Goal: Task Accomplishment & Management: Manage account settings

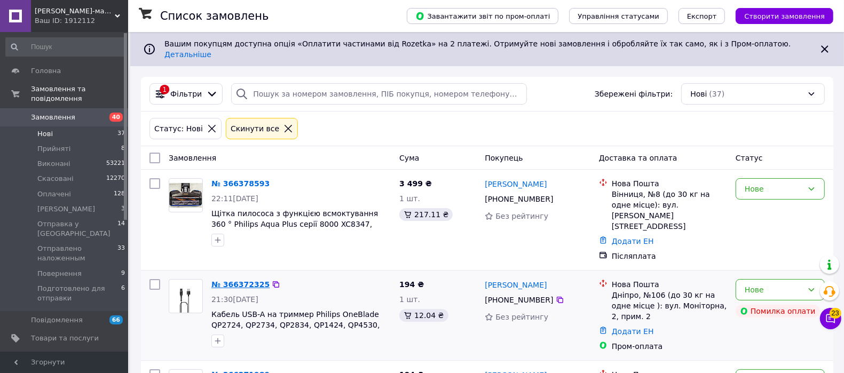
click at [236, 280] on link "№ 366372325" at bounding box center [241, 284] width 58 height 9
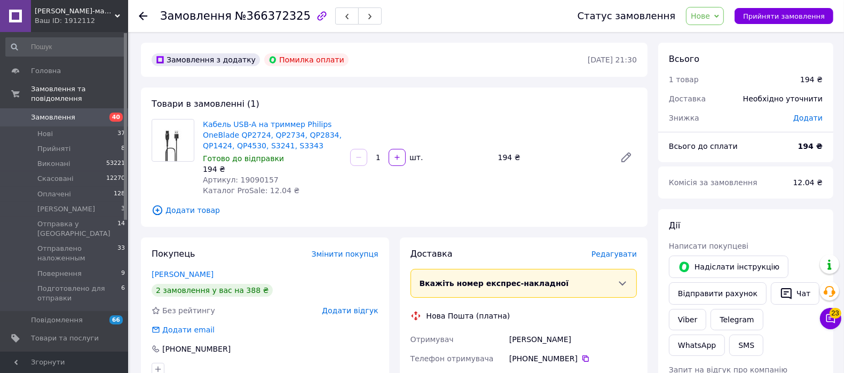
click at [187, 269] on div "Покупець Змінити покупця Андрєєва Василина 2 замовлення у вас на 388 ₴ Без рейт…" at bounding box center [265, 312] width 248 height 149
click at [189, 271] on link "Андрєєва Василина" at bounding box center [183, 274] width 62 height 9
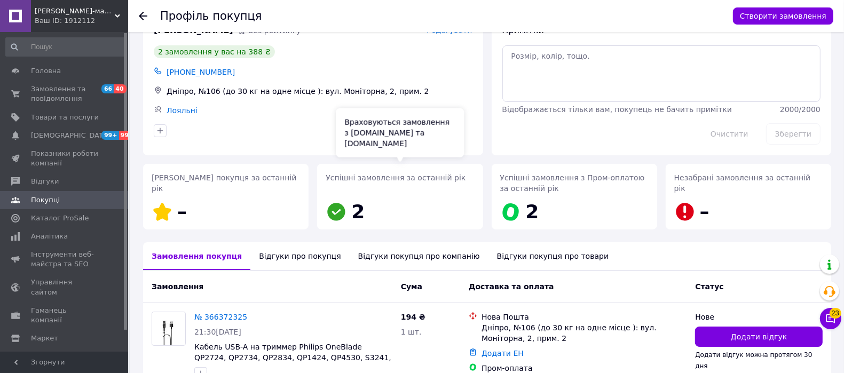
scroll to position [179, 0]
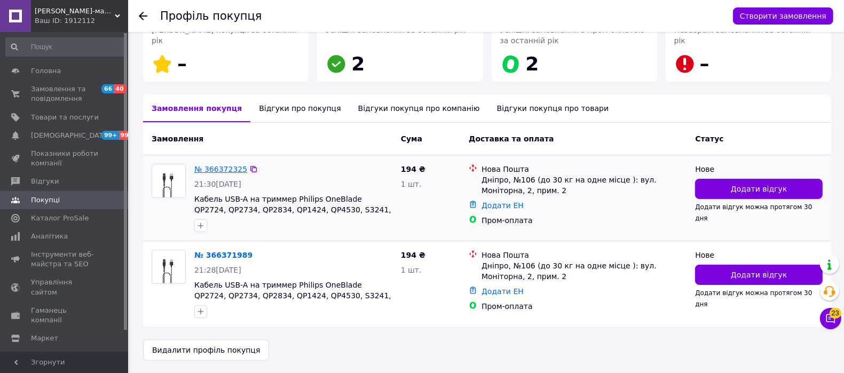
click at [222, 167] on link "№ 366372325" at bounding box center [220, 169] width 53 height 9
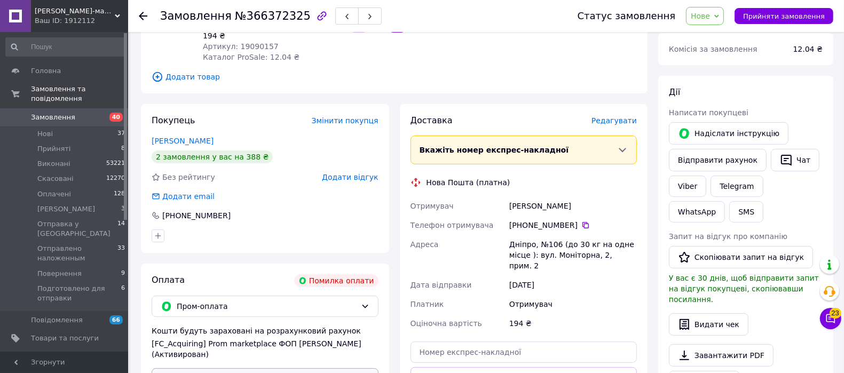
scroll to position [200, 0]
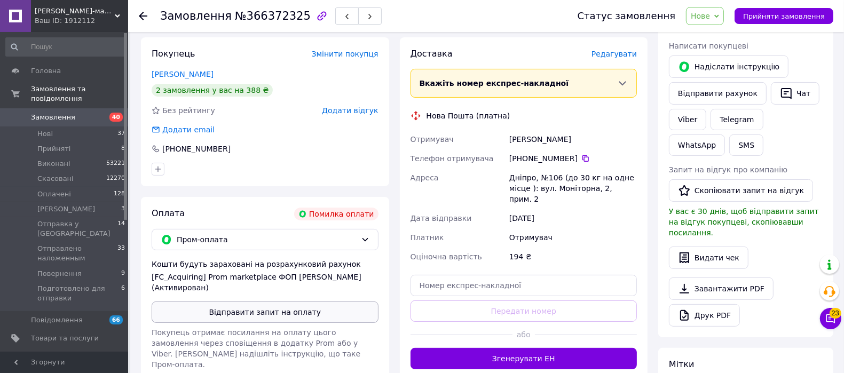
click at [234, 316] on button "Відправити запит на оплату" at bounding box center [265, 312] width 227 height 21
click at [722, 66] on button "Надіслати інструкцію" at bounding box center [729, 67] width 120 height 22
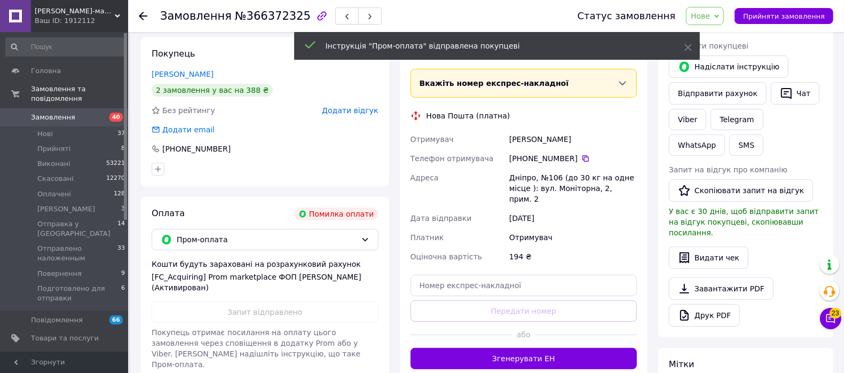
click at [724, 21] on span "Нове" at bounding box center [705, 16] width 38 height 18
click at [727, 35] on li "Прийнято" at bounding box center [751, 37] width 128 height 16
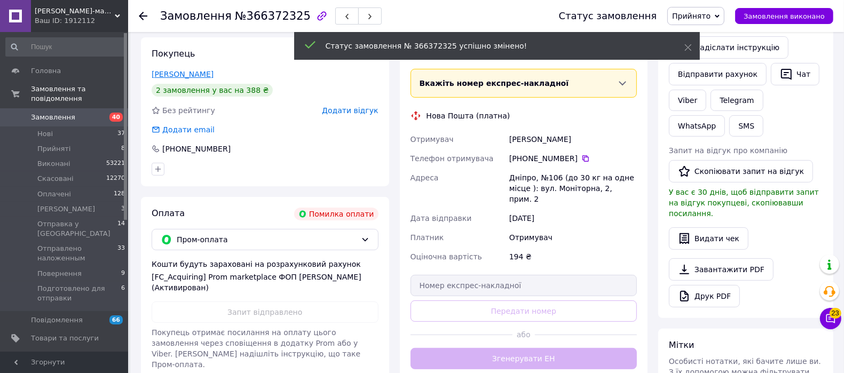
click at [186, 72] on link "Андрєєва Василина" at bounding box center [183, 74] width 62 height 9
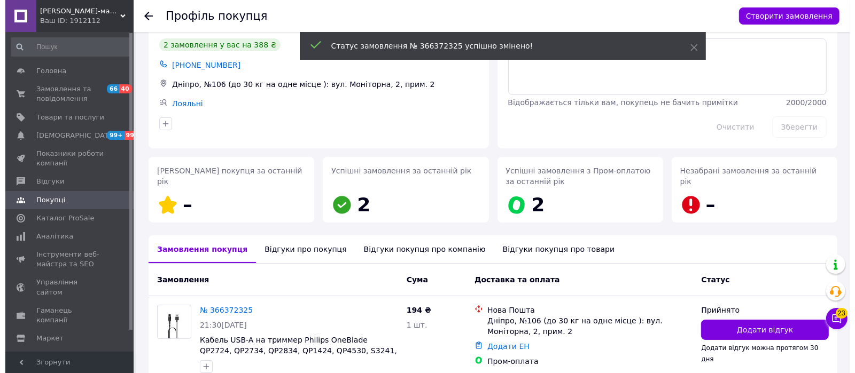
scroll to position [179, 0]
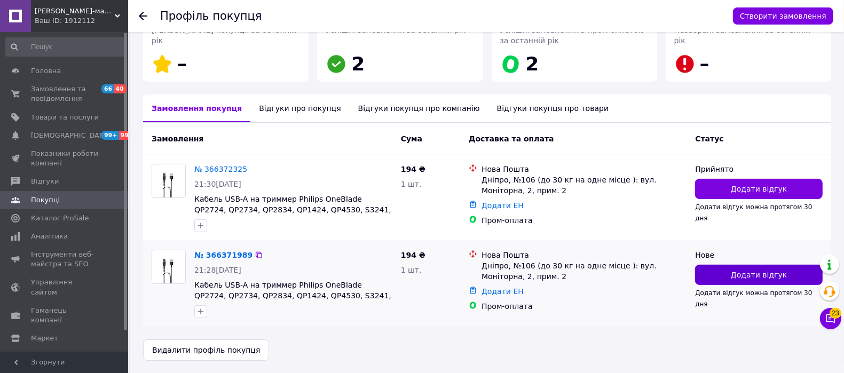
click at [747, 268] on button "Додати відгук" at bounding box center [759, 275] width 128 height 20
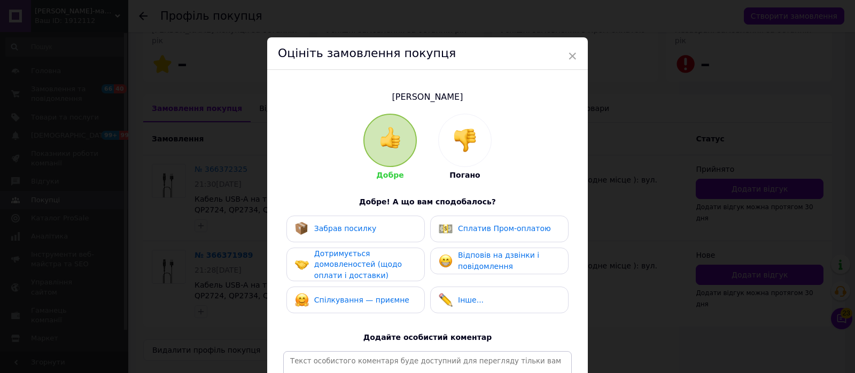
click at [467, 155] on div at bounding box center [465, 140] width 52 height 52
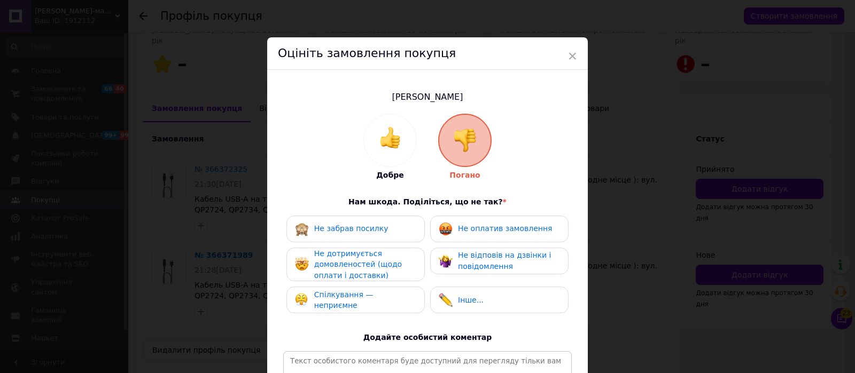
click at [476, 222] on div "Не оплатив замовлення" at bounding box center [495, 229] width 113 height 14
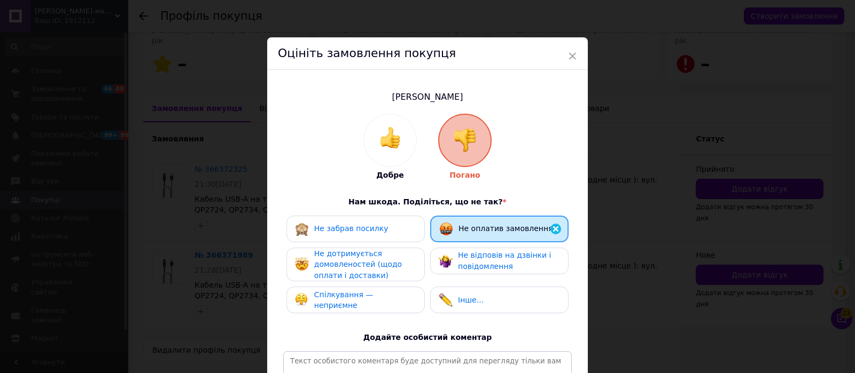
click at [402, 262] on div "Не дотримується домовленостей (щодо оплати і доставки)" at bounding box center [364, 264] width 101 height 33
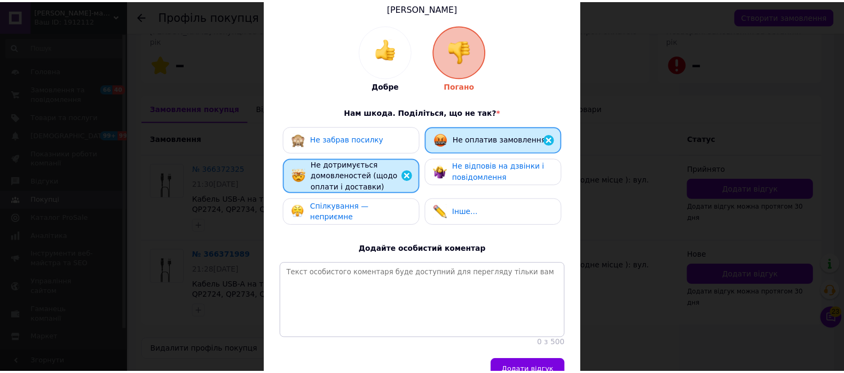
scroll to position [154, 0]
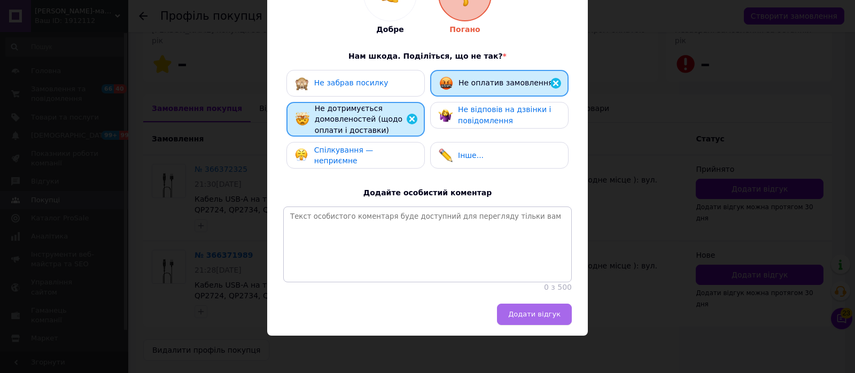
click at [529, 321] on button "Додати відгук" at bounding box center [534, 314] width 75 height 21
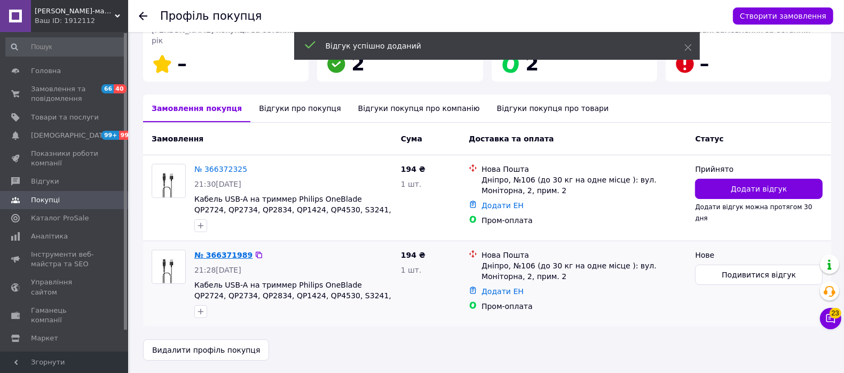
click at [217, 251] on link "№ 366371989" at bounding box center [223, 255] width 58 height 9
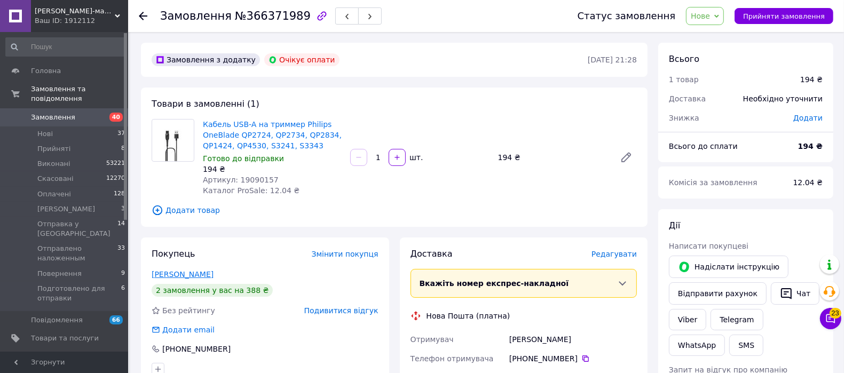
click at [185, 273] on link "Андрєєва Василина" at bounding box center [183, 274] width 62 height 9
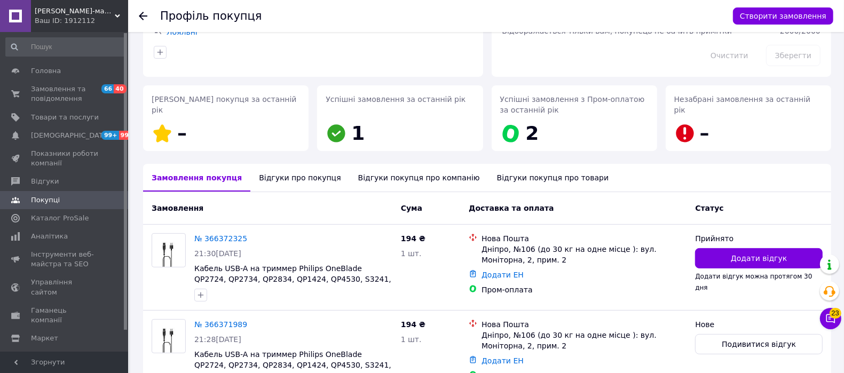
scroll to position [179, 0]
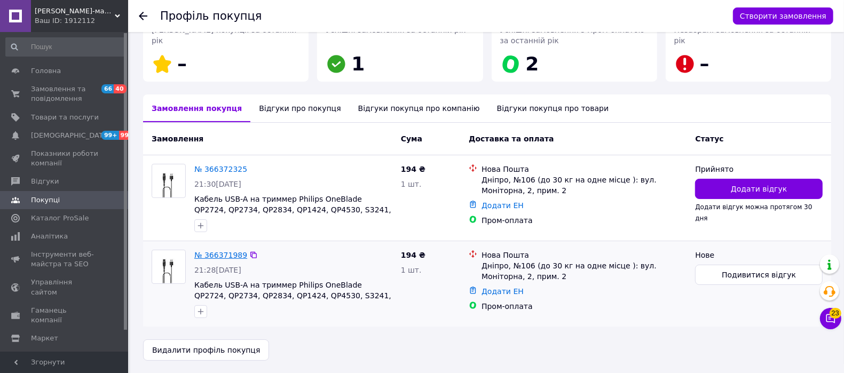
click at [221, 254] on link "№ 366371989" at bounding box center [220, 255] width 53 height 9
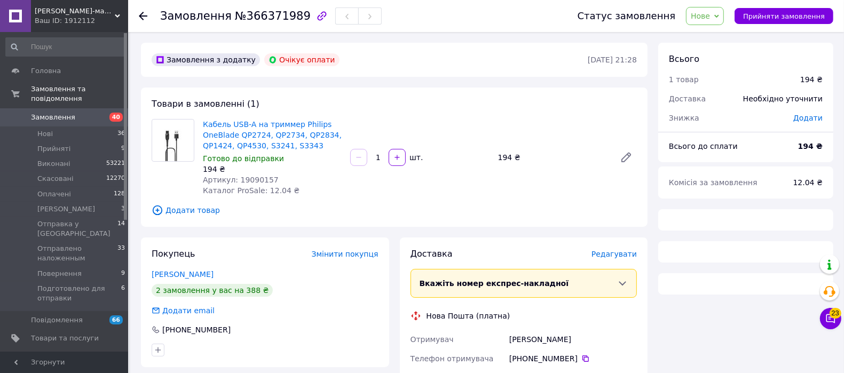
click at [716, 24] on span "Нове" at bounding box center [705, 16] width 38 height 18
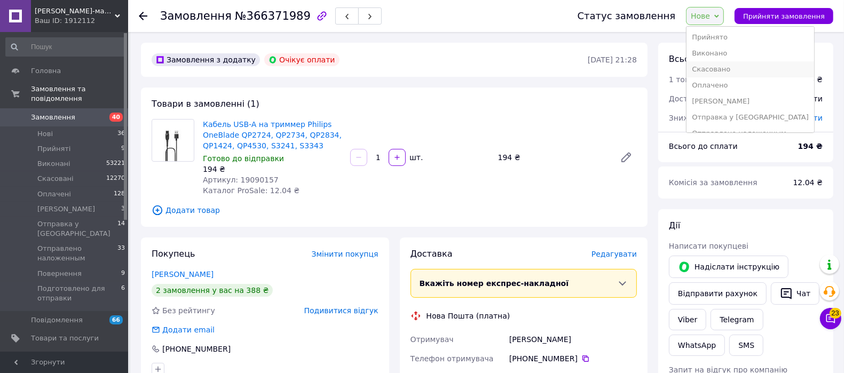
click at [729, 68] on li "Скасовано" at bounding box center [751, 69] width 128 height 16
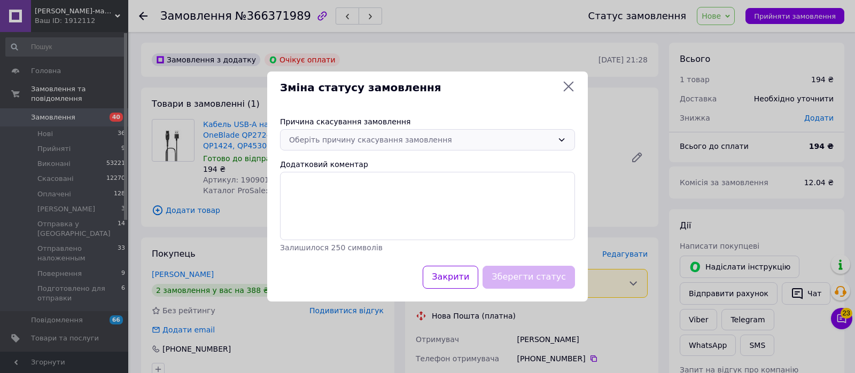
click at [322, 142] on div "Оберіть причину скасування замовлення" at bounding box center [421, 140] width 264 height 12
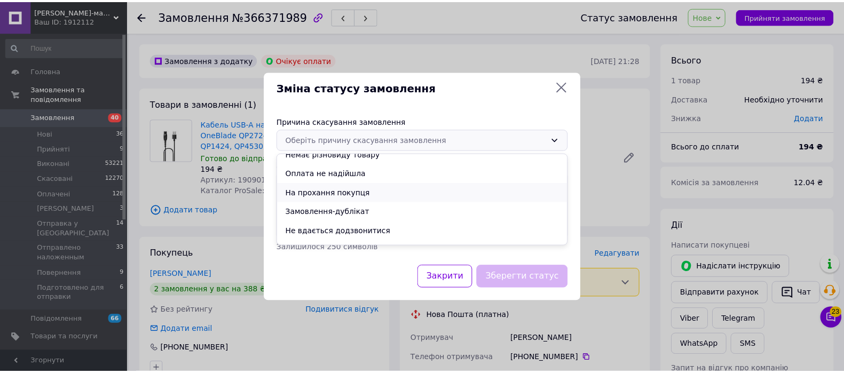
scroll to position [43, 0]
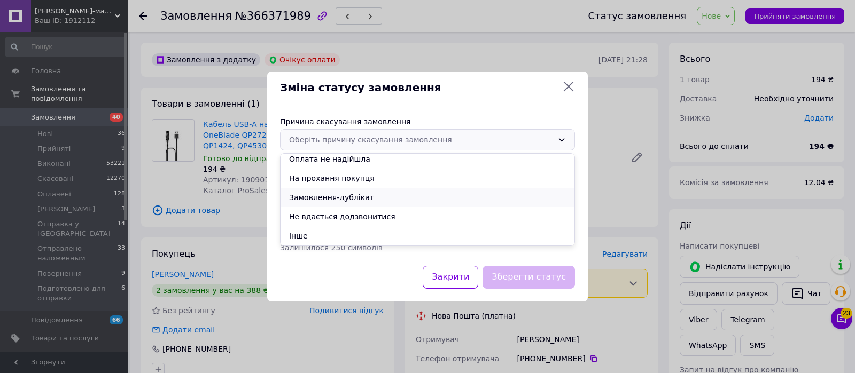
click at [347, 194] on li "Замовлення-дублікат" at bounding box center [427, 197] width 294 height 19
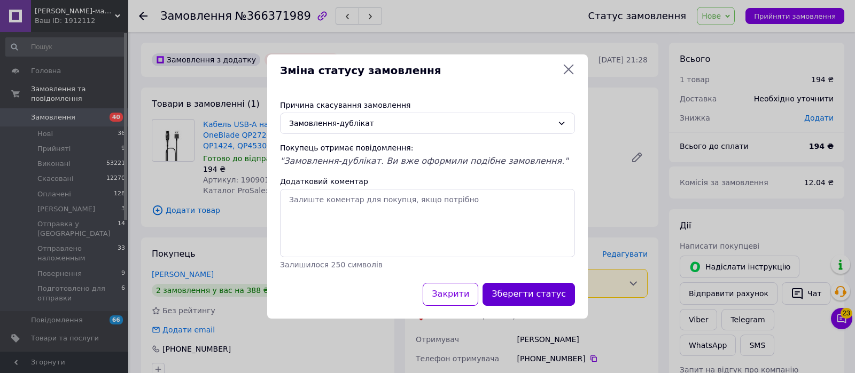
click at [558, 295] on button "Зберегти статус" at bounding box center [528, 294] width 92 height 23
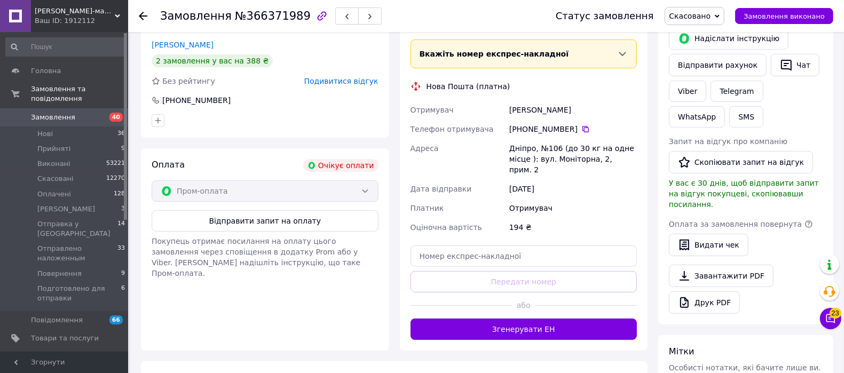
scroll to position [326, 0]
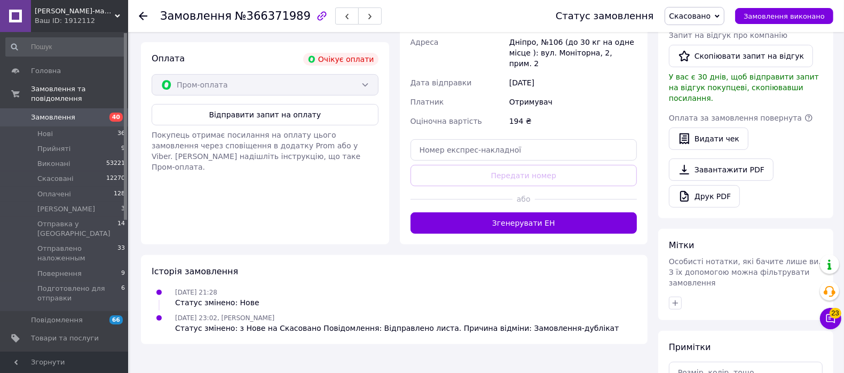
drag, startPoint x: 352, startPoint y: 234, endPoint x: 394, endPoint y: 244, distance: 43.2
click at [352, 255] on div "Історія замовлення 12.10.2025 21:28 Статус змінено: Нове 12.10.2025 23:02, Миха…" at bounding box center [394, 299] width 507 height 89
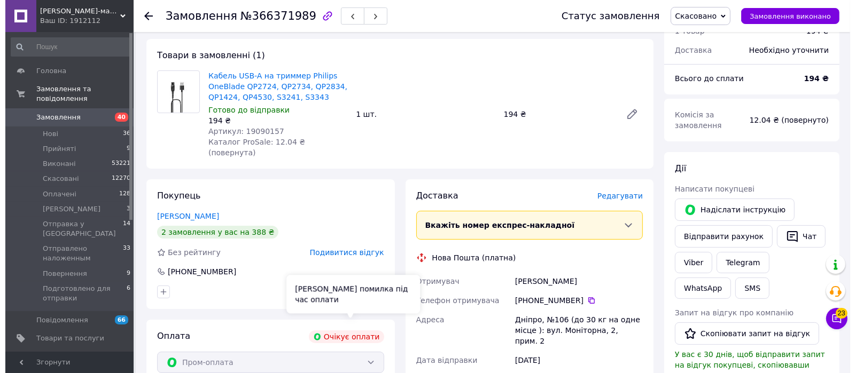
scroll to position [0, 0]
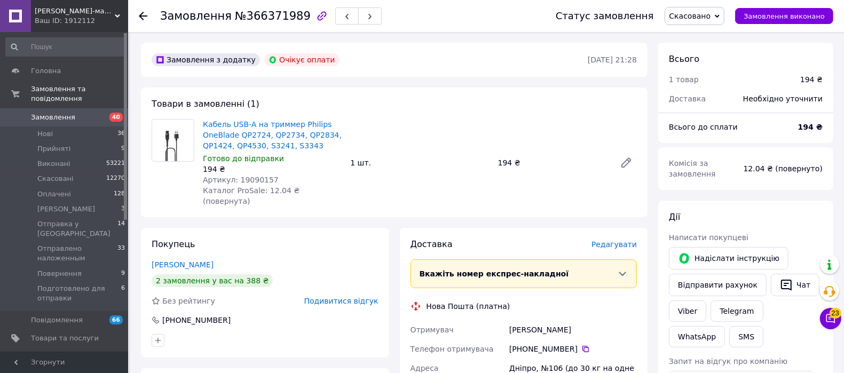
click at [341, 285] on div "Покупець Андрєєва Василина 2 замовлення у вас на 388 ₴ Без рейтингу Подивитися …" at bounding box center [265, 293] width 248 height 130
click at [342, 297] on span "Подивитися відгук" at bounding box center [341, 301] width 74 height 9
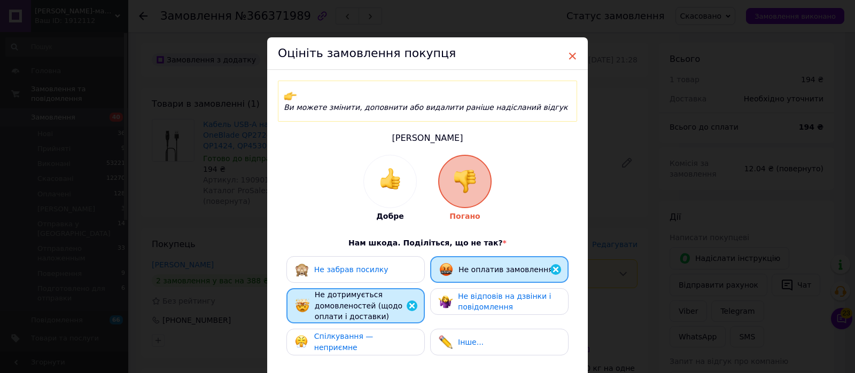
click at [567, 55] on span "×" at bounding box center [572, 56] width 10 height 18
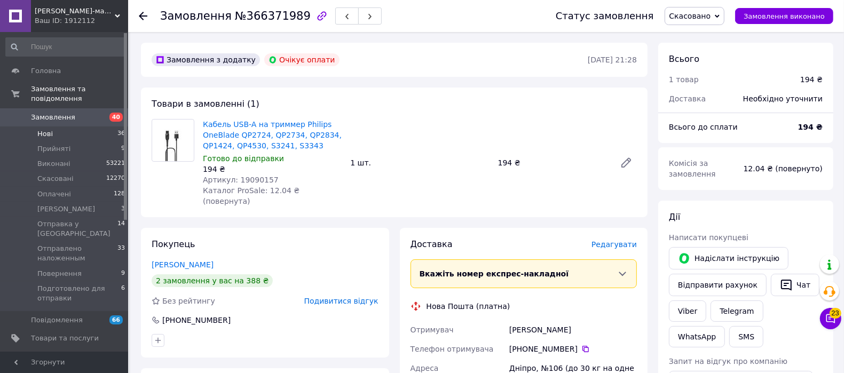
click at [49, 129] on span "Нові" at bounding box center [44, 134] width 15 height 10
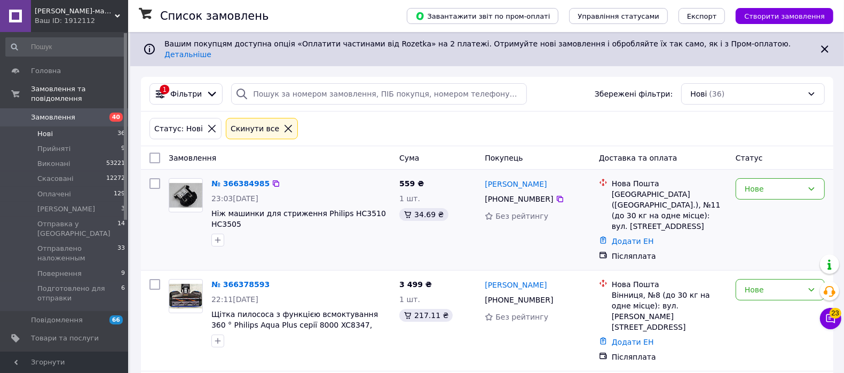
click at [228, 179] on link "№ 366384985" at bounding box center [241, 183] width 58 height 9
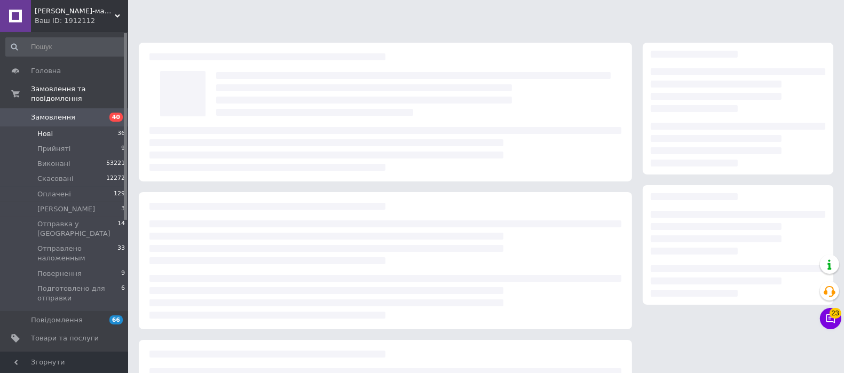
click at [230, 171] on div at bounding box center [386, 112] width 494 height 139
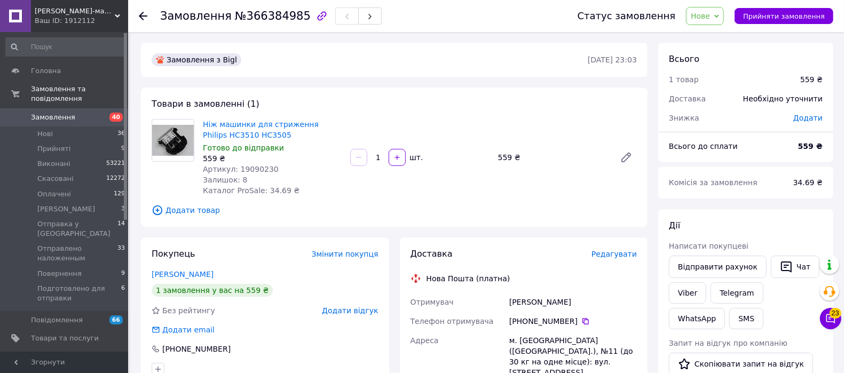
click at [710, 13] on span "Нове" at bounding box center [700, 16] width 19 height 9
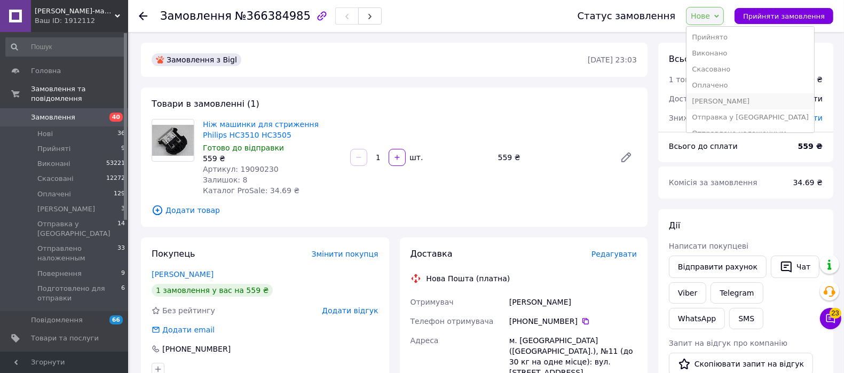
click at [735, 101] on li "[PERSON_NAME]" at bounding box center [751, 101] width 128 height 16
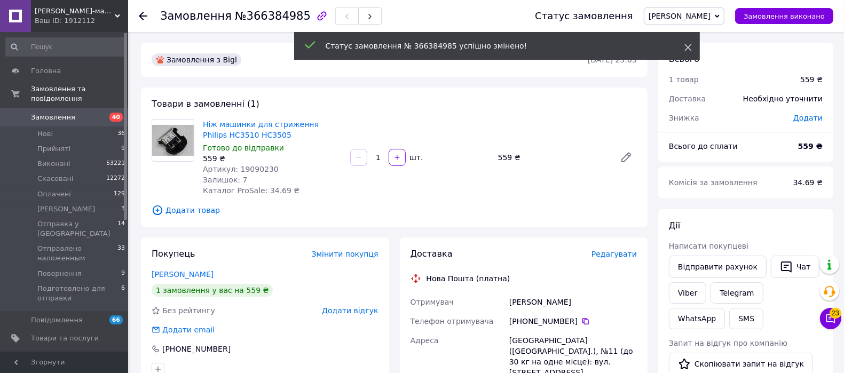
click at [687, 45] on icon at bounding box center [688, 47] width 7 height 7
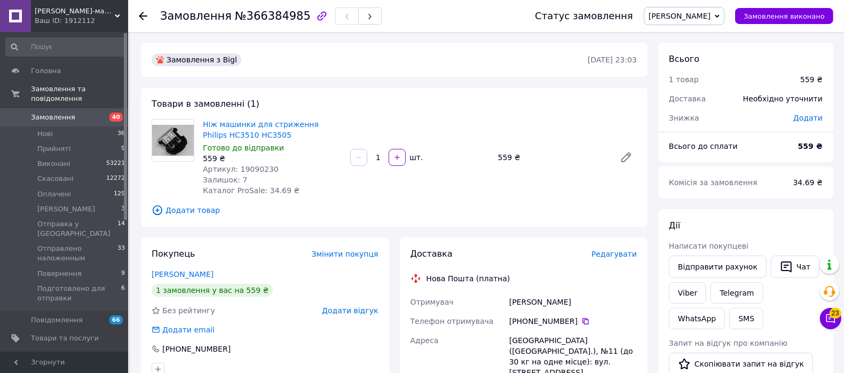
click at [604, 257] on span "Редагувати" at bounding box center [614, 254] width 45 height 9
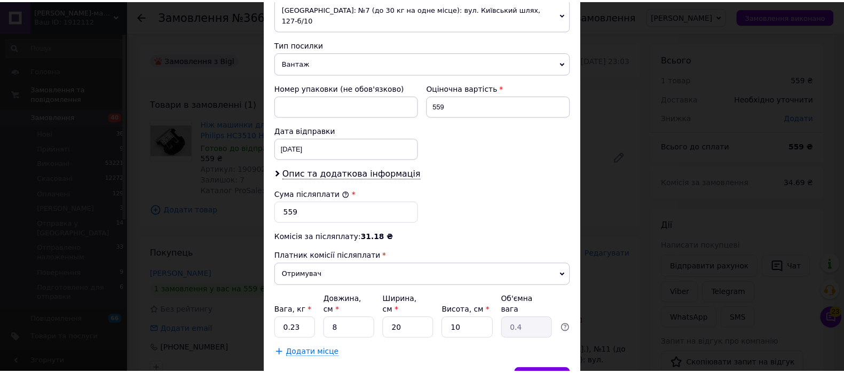
scroll to position [401, 0]
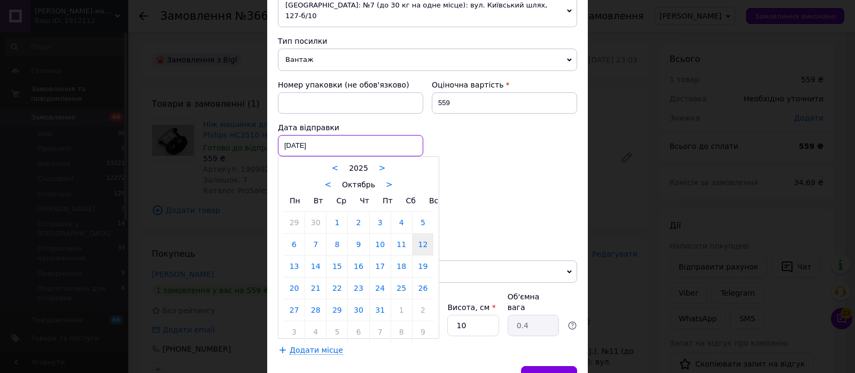
click at [325, 135] on div "12.10.2025 < 2025 > < Октябрь > Пн Вт Ср Чт Пт Сб Вс 29 30 1 2 3 4 5 6 7 8 9 10…" at bounding box center [350, 145] width 145 height 21
click at [302, 256] on link "13" at bounding box center [294, 266] width 21 height 21
type input "13.10.2025"
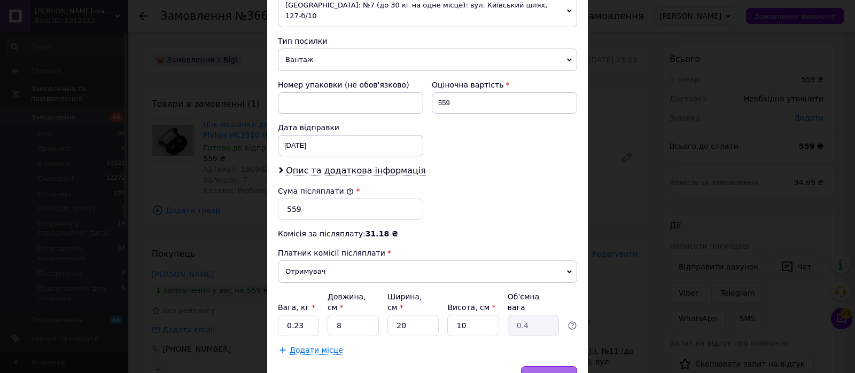
click at [560, 366] on div "Зберегти" at bounding box center [549, 376] width 56 height 21
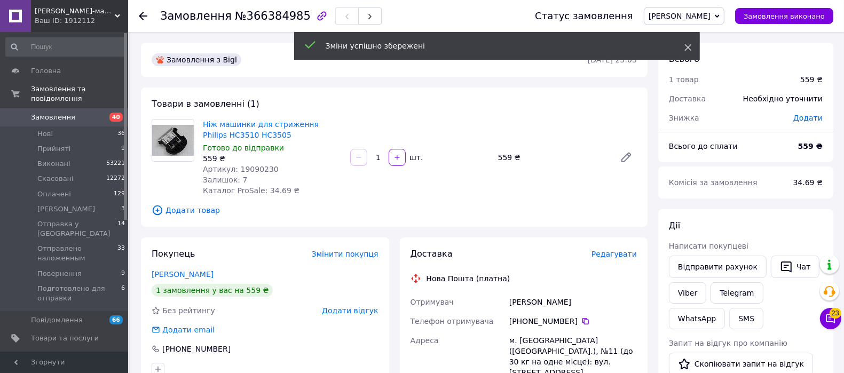
click at [689, 45] on icon at bounding box center [688, 47] width 7 height 7
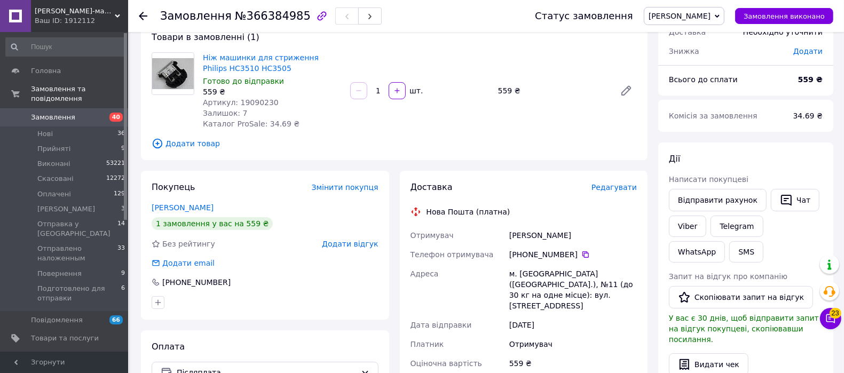
scroll to position [134, 0]
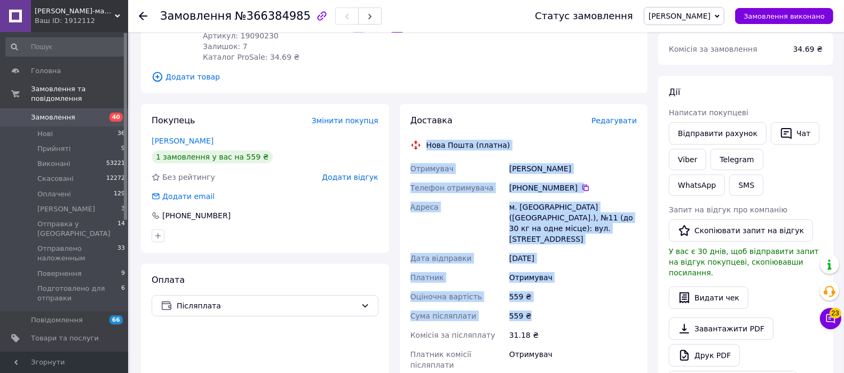
drag, startPoint x: 425, startPoint y: 145, endPoint x: 536, endPoint y: 288, distance: 181.3
click at [536, 301] on div "Доставка Редагувати Нова Пошта (платна) Отримувач Бондар Дмитро Телефон отримув…" at bounding box center [524, 296] width 227 height 363
copy div "Нова Пошта (платна) Отримувач Бондар Дмитро Телефон отримувача +380 67 107 06 1…"
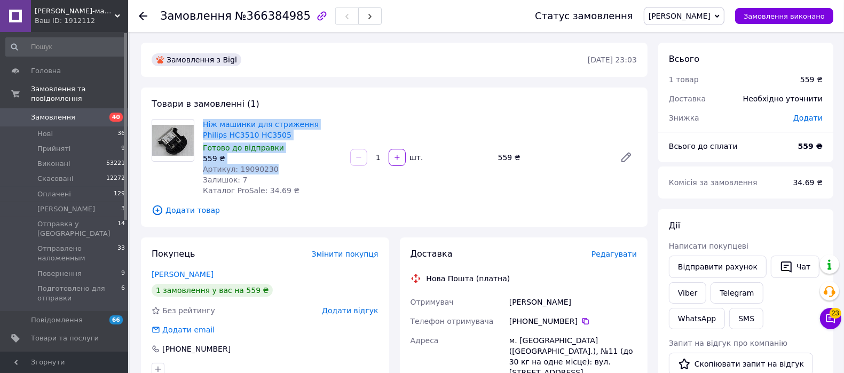
drag, startPoint x: 272, startPoint y: 168, endPoint x: 199, endPoint y: 118, distance: 88.4
click at [199, 118] on div "Ніж машинки для стриження Philips HC3510 HC3505 Готово до відправки 559 ₴ Артик…" at bounding box center [272, 157] width 147 height 81
copy div "Ніж машинки для стриження Philips HC3510 HC3505 Готово до відправки 559 ₴ Артик…"
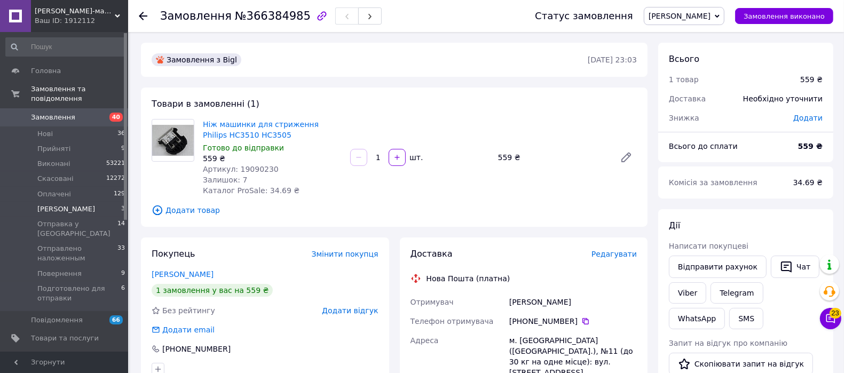
click at [56, 205] on span "[PERSON_NAME]" at bounding box center [66, 210] width 58 height 10
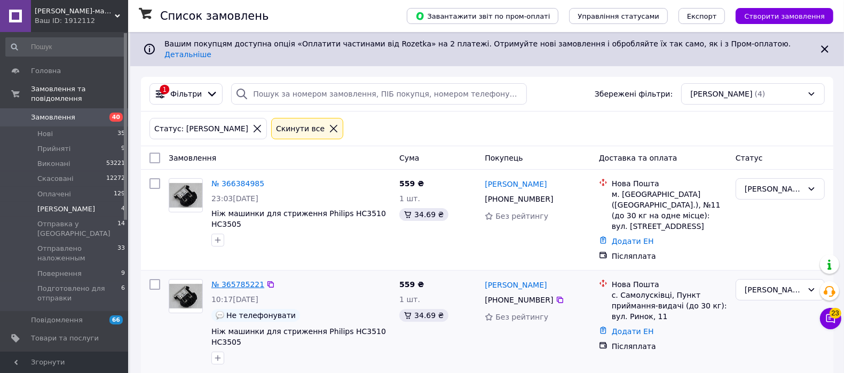
click at [230, 280] on link "№ 365785221" at bounding box center [238, 284] width 53 height 9
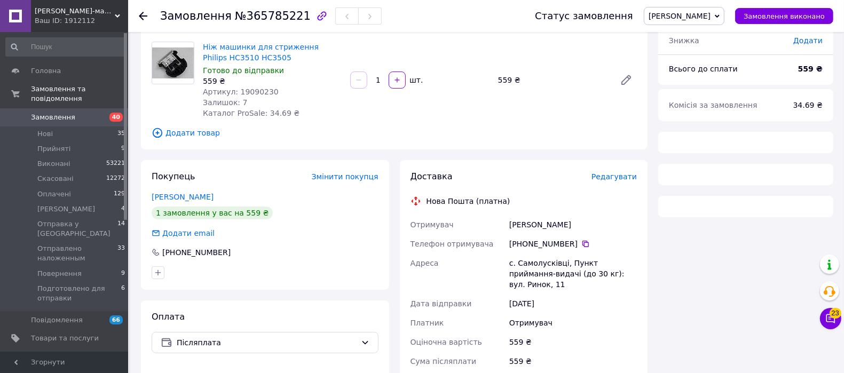
scroll to position [134, 0]
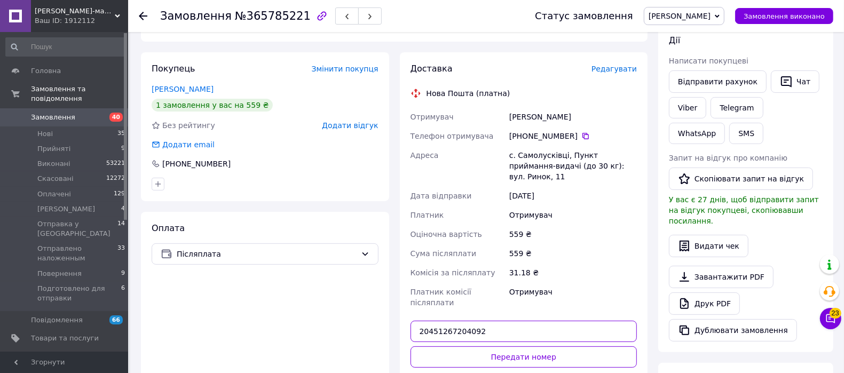
scroll to position [200, 0]
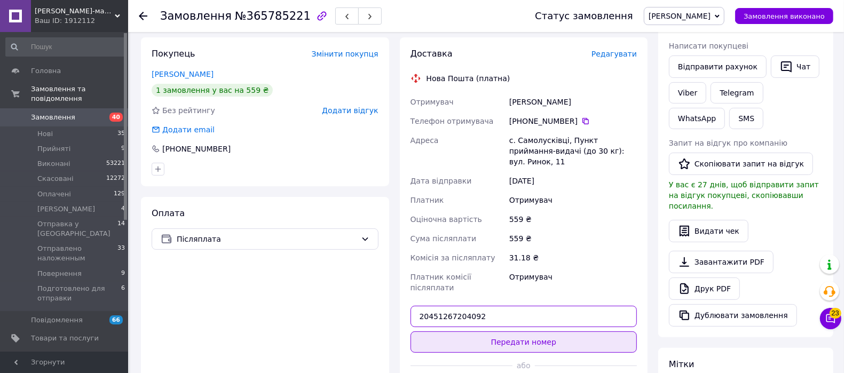
type input "20451267204092"
click at [462, 332] on button "Передати номер" at bounding box center [524, 342] width 227 height 21
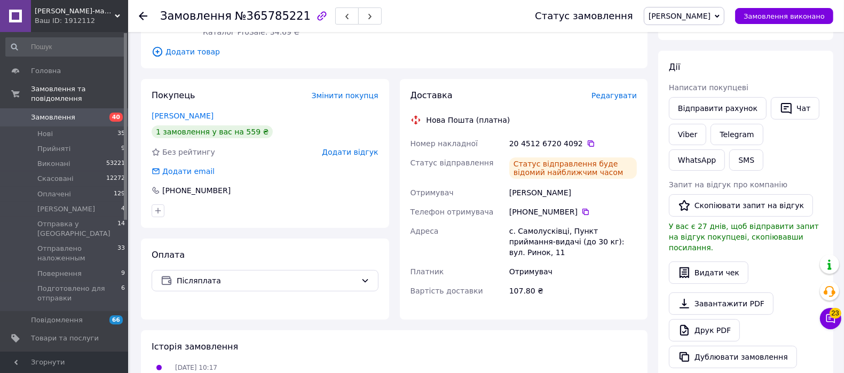
scroll to position [134, 0]
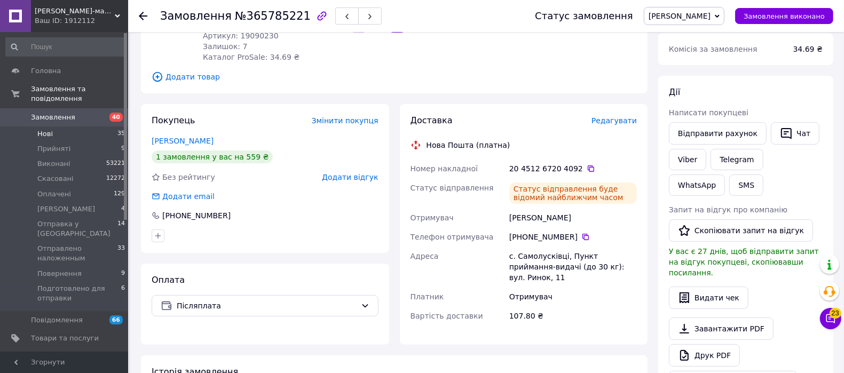
click at [58, 127] on li "Нові 35" at bounding box center [65, 134] width 131 height 15
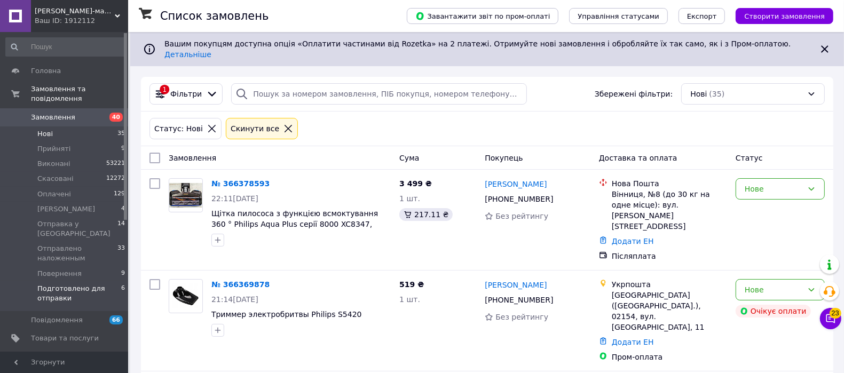
click at [63, 284] on span "Подготовлено для отправки" at bounding box center [79, 293] width 84 height 19
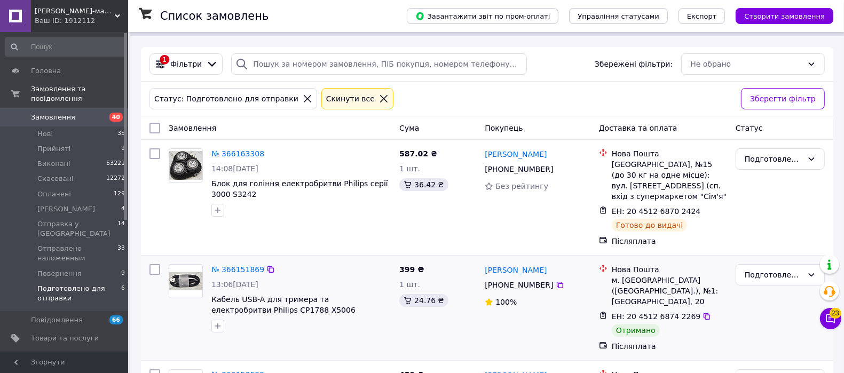
scroll to position [67, 0]
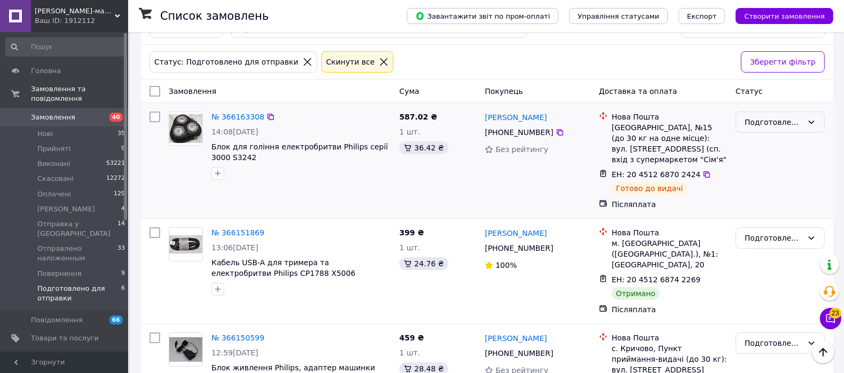
click at [771, 112] on div "Подготовлено для отправки" at bounding box center [780, 122] width 89 height 21
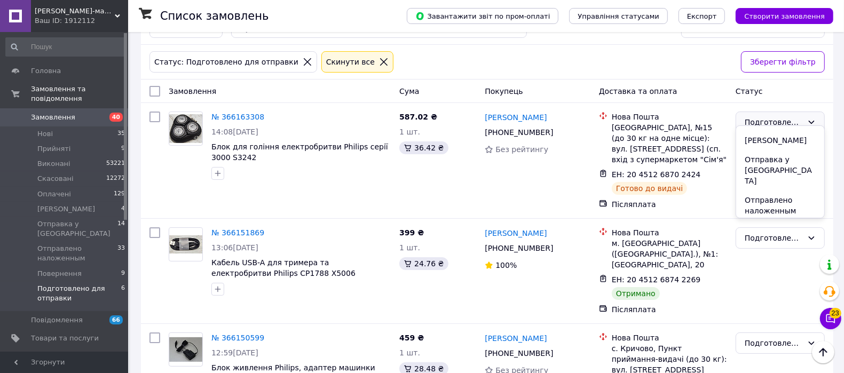
scroll to position [72, 0]
click at [762, 191] on li "Отправлено наложенным" at bounding box center [781, 206] width 88 height 30
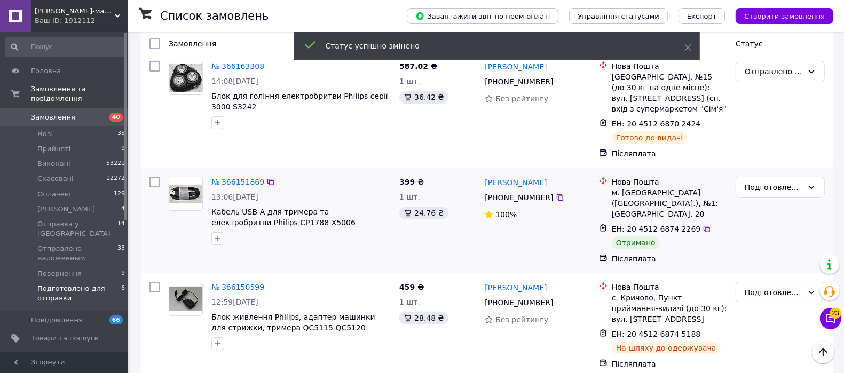
scroll to position [134, 0]
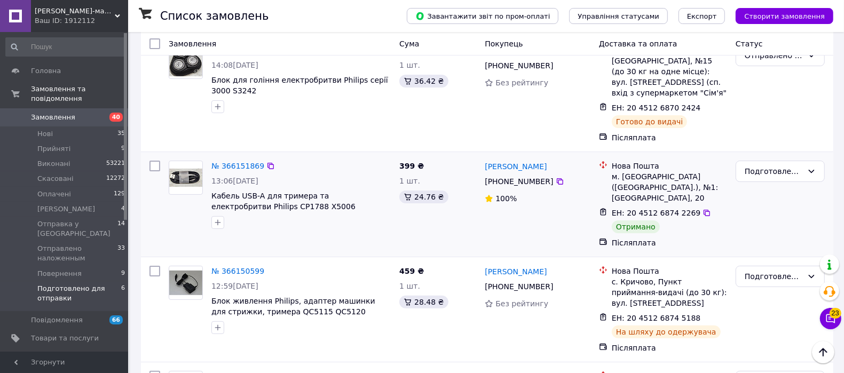
click at [764, 172] on div "Подготовлено для отправки" at bounding box center [780, 171] width 89 height 21
click at [754, 206] on li "Виконано" at bounding box center [781, 203] width 88 height 19
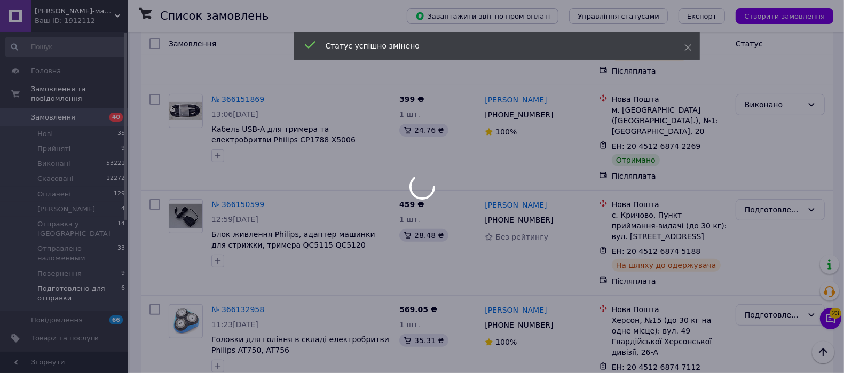
scroll to position [267, 0]
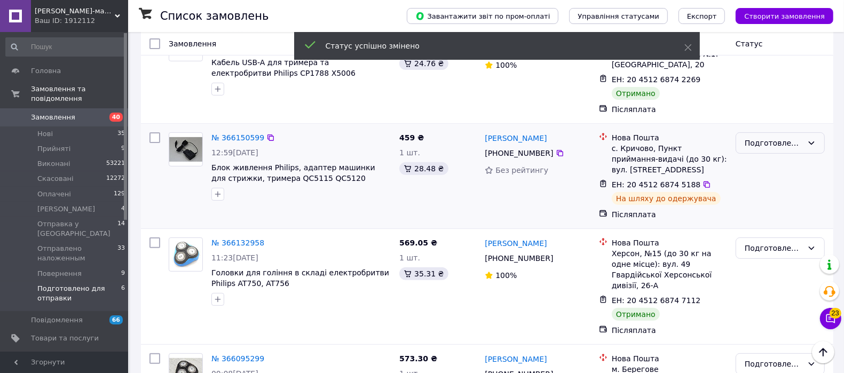
click at [777, 137] on div "Подготовлено для отправки" at bounding box center [774, 143] width 58 height 12
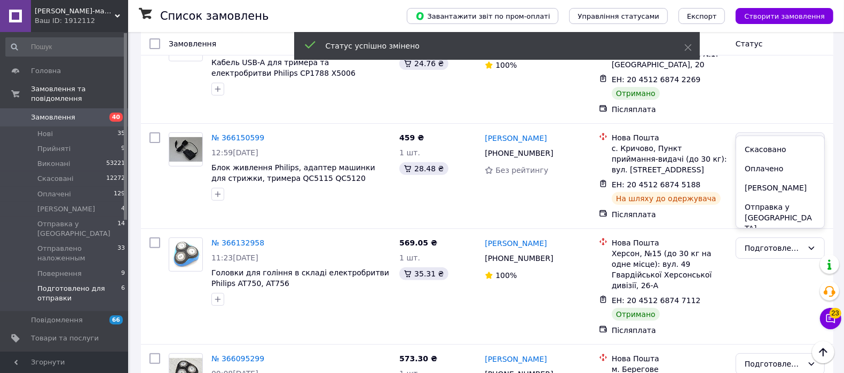
scroll to position [73, 0]
click at [764, 200] on li "Отправлено наложенным" at bounding box center [781, 215] width 88 height 30
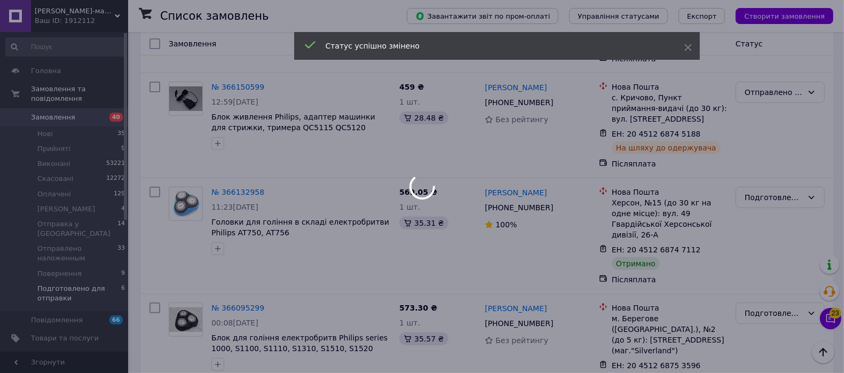
scroll to position [334, 0]
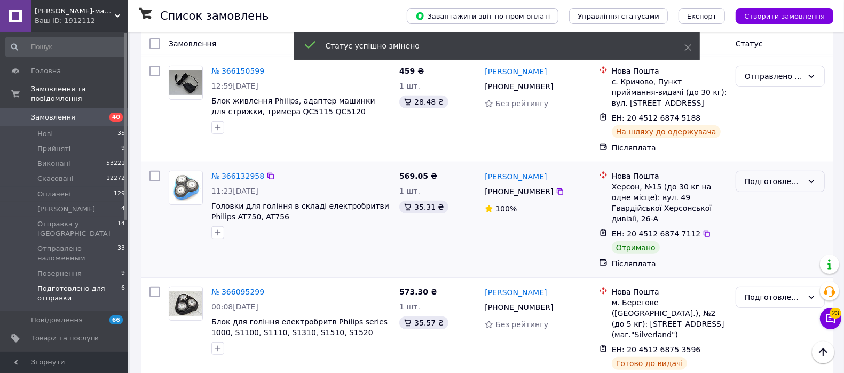
click at [772, 176] on div "Подготовлено для отправки" at bounding box center [774, 182] width 58 height 12
click at [766, 203] on li "Виконано" at bounding box center [781, 202] width 88 height 19
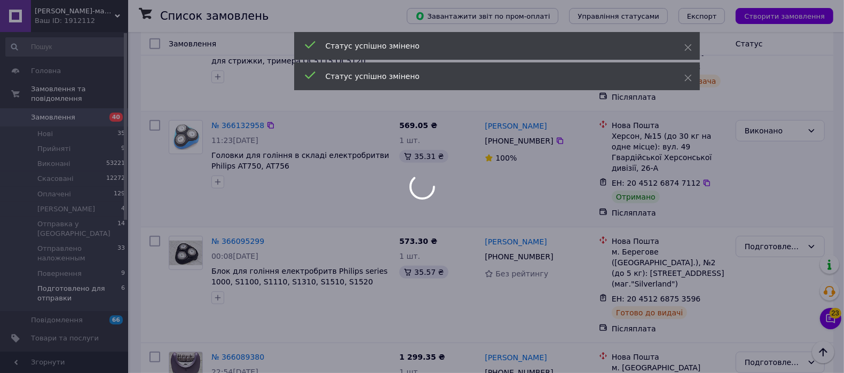
scroll to position [401, 0]
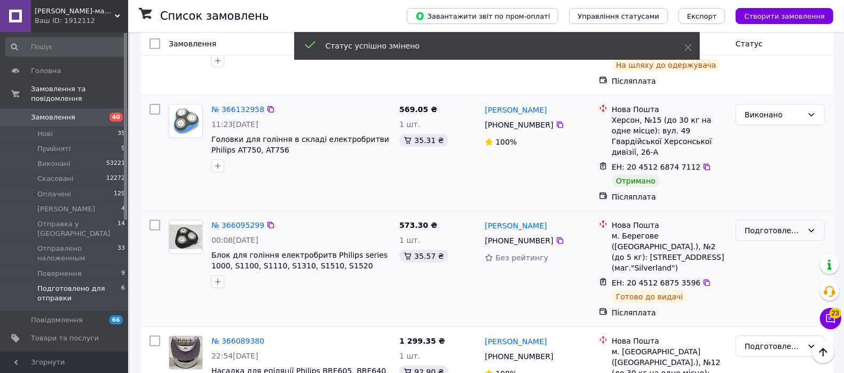
click at [764, 225] on div "Подготовлено для отправки" at bounding box center [774, 231] width 58 height 12
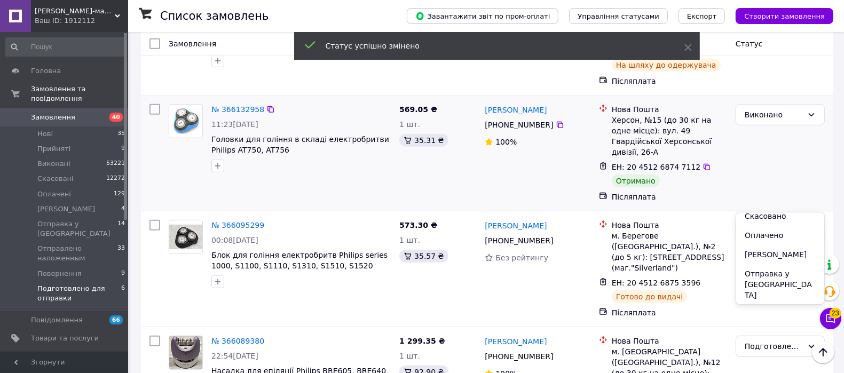
scroll to position [72, 0]
click at [762, 277] on li "Отправлено наложенным" at bounding box center [781, 292] width 88 height 30
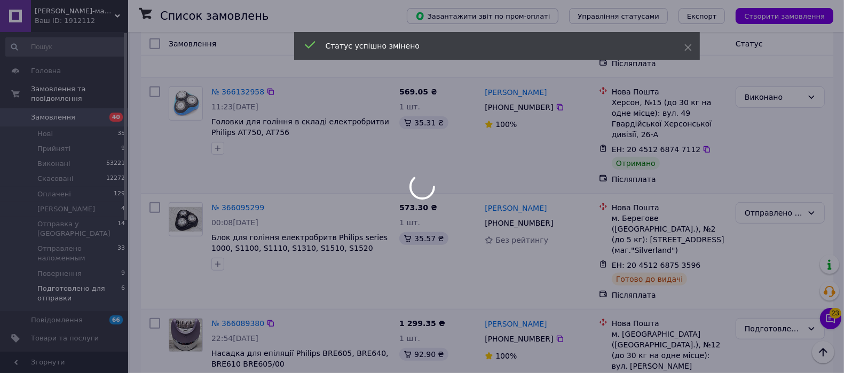
scroll to position [428, 0]
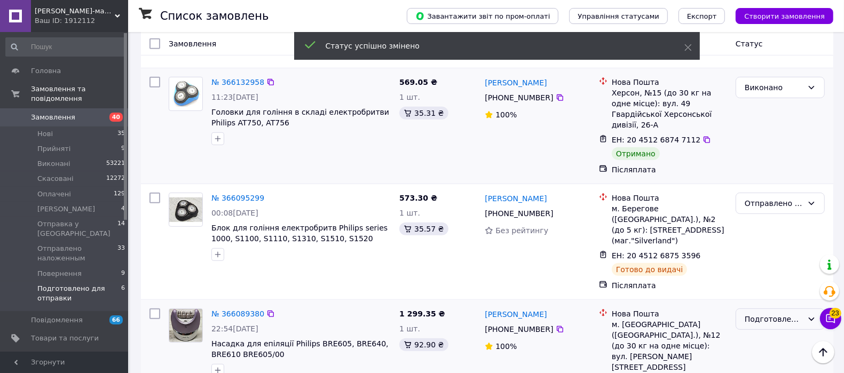
click at [761, 314] on div "Подготовлено для отправки" at bounding box center [774, 320] width 58 height 12
click at [770, 200] on li "Виконано" at bounding box center [781, 200] width 88 height 19
click at [43, 129] on span "Нові" at bounding box center [44, 134] width 15 height 10
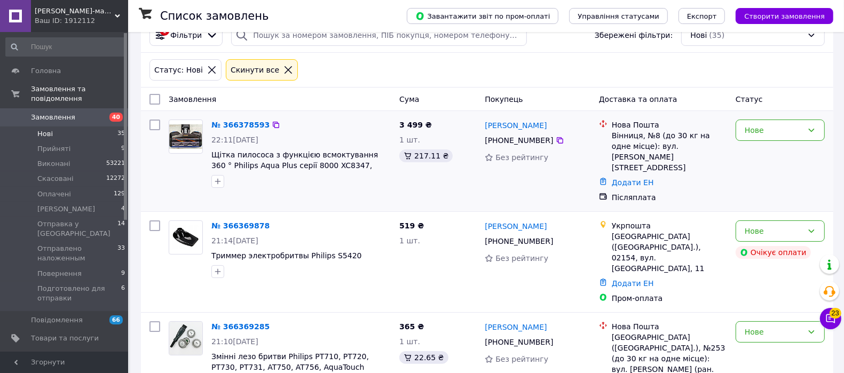
scroll to position [67, 0]
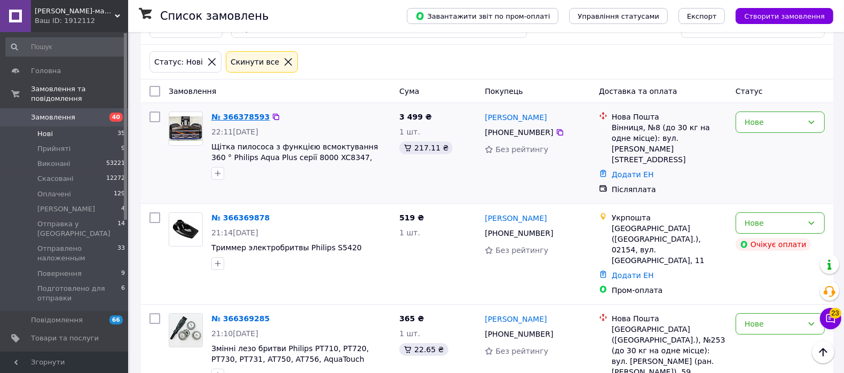
click at [241, 113] on link "№ 366378593" at bounding box center [241, 117] width 58 height 9
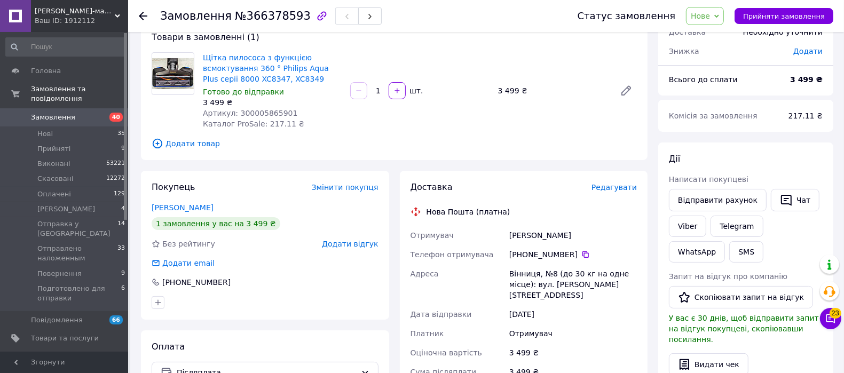
click at [710, 15] on span "Нове" at bounding box center [700, 16] width 19 height 9
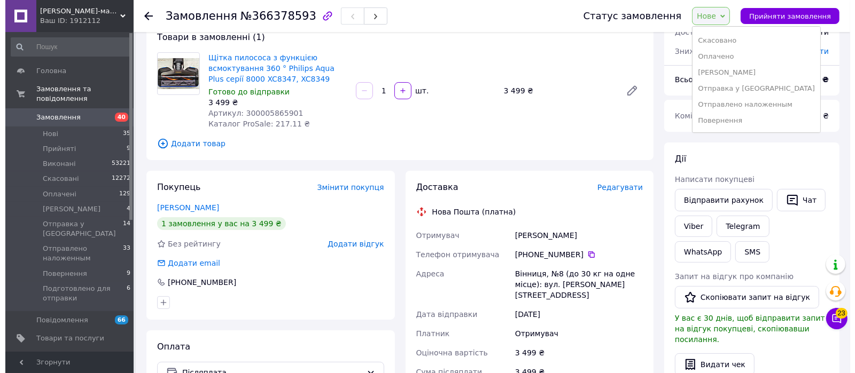
scroll to position [43, 0]
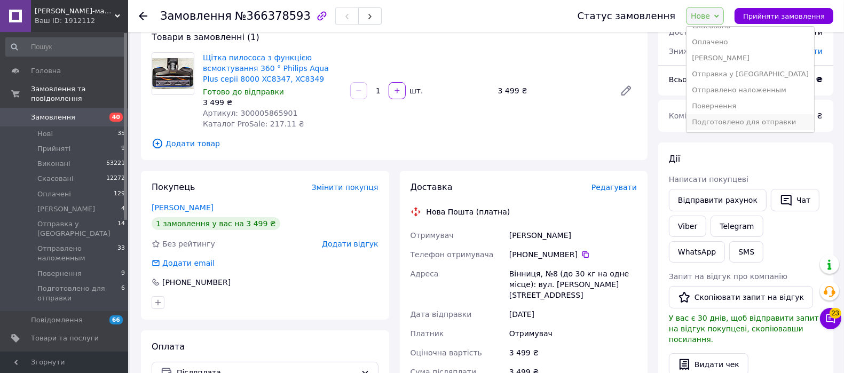
click at [731, 122] on li "Подготовлено для отправки" at bounding box center [751, 122] width 128 height 16
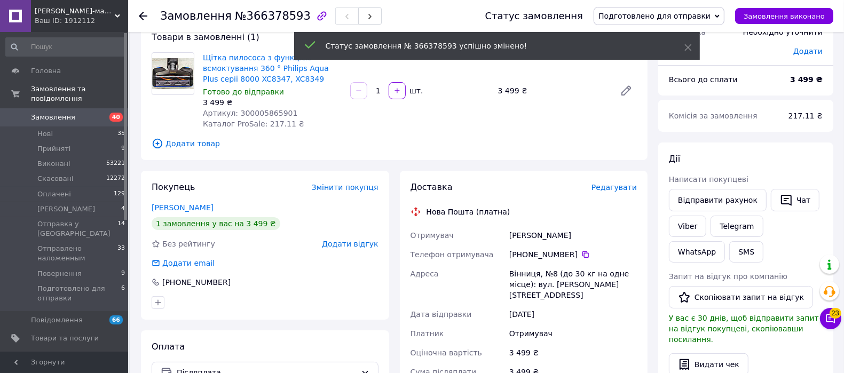
click at [614, 186] on span "Редагувати" at bounding box center [614, 187] width 45 height 9
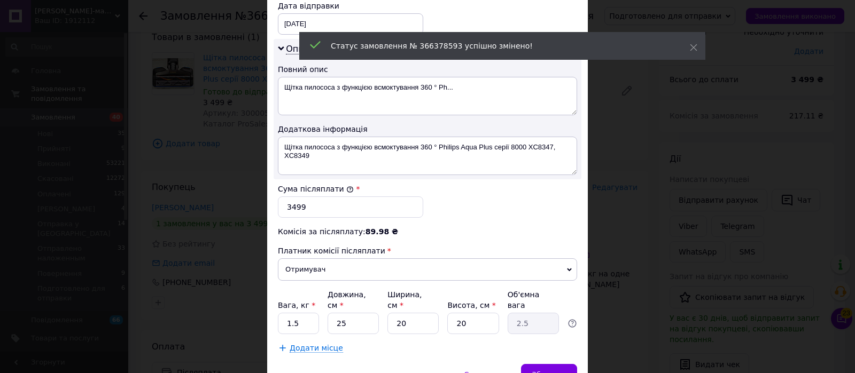
scroll to position [467, 0]
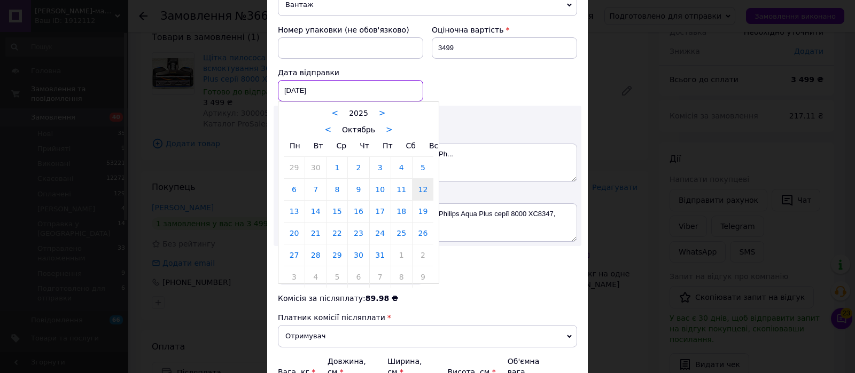
click at [335, 80] on div "12.10.2025 < 2025 > < Октябрь > Пн Вт Ср Чт Пт Сб Вс 29 30 1 2 3 4 5 6 7 8 9 10…" at bounding box center [350, 90] width 145 height 21
click at [295, 201] on link "13" at bounding box center [294, 211] width 21 height 21
type input "13.10.2025"
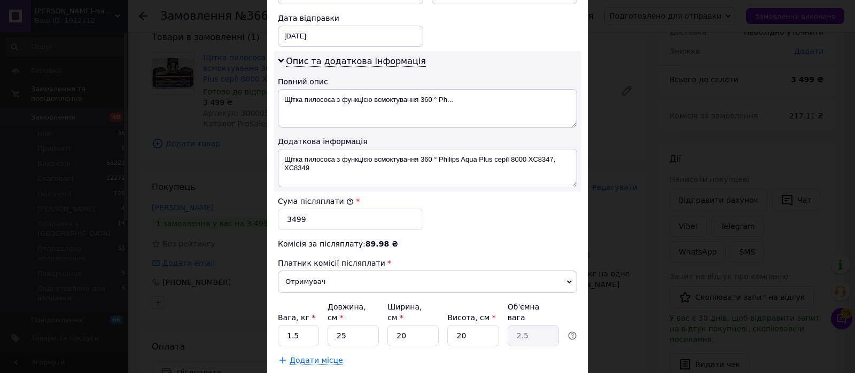
scroll to position [554, 0]
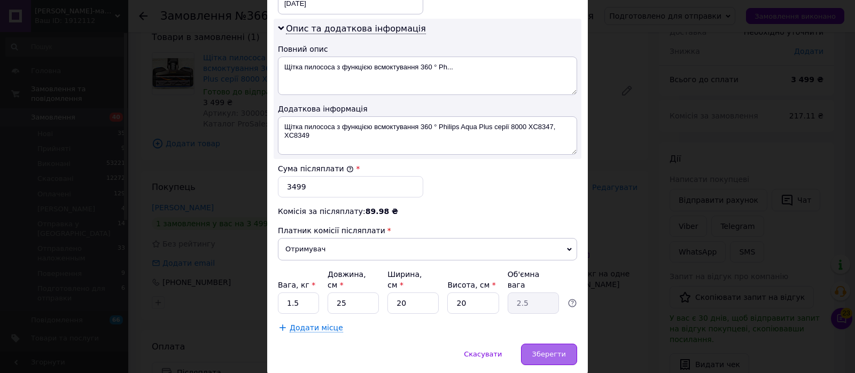
click at [561, 350] on span "Зберегти" at bounding box center [549, 354] width 34 height 8
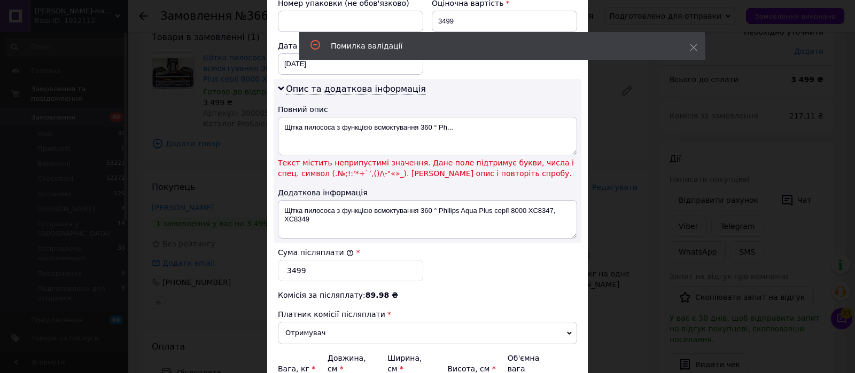
scroll to position [444, 0]
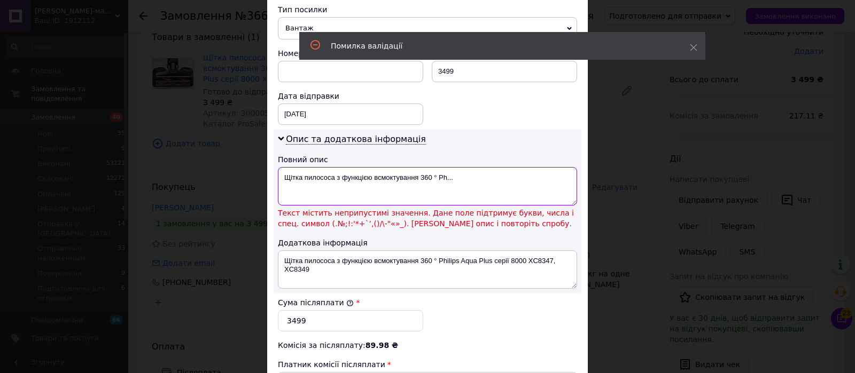
drag, startPoint x: 472, startPoint y: 153, endPoint x: 408, endPoint y: 144, distance: 64.7
click at [408, 167] on textarea "Щітка пилососа з функцією всмоктування 360 ° Ph..." at bounding box center [427, 186] width 299 height 38
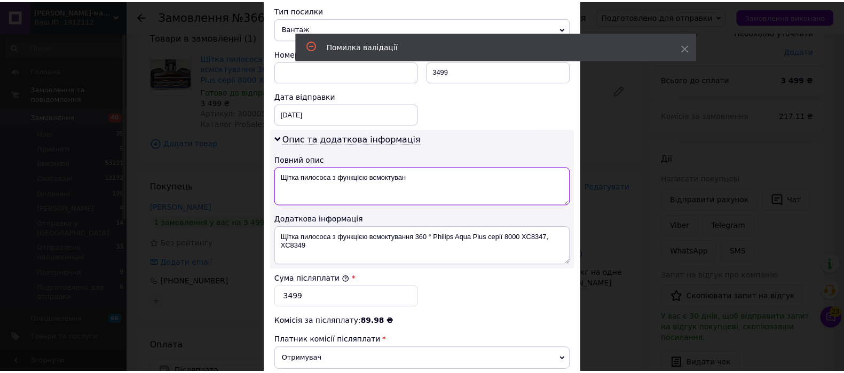
scroll to position [554, 0]
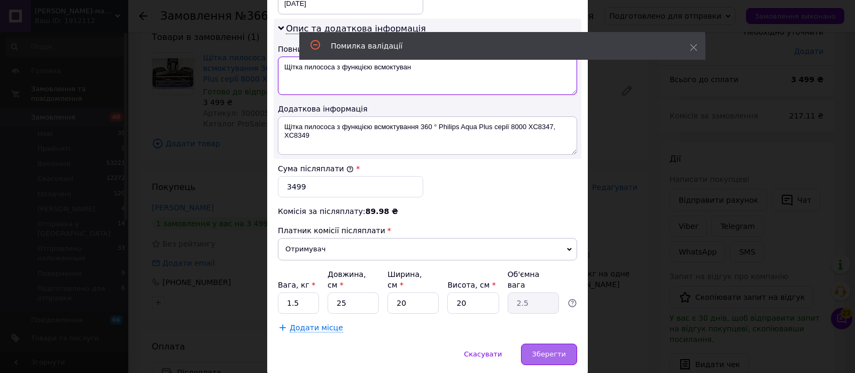
type textarea "Щітка пилососа з функцією всмоктуван"
click at [538, 350] on span "Зберегти" at bounding box center [549, 354] width 34 height 8
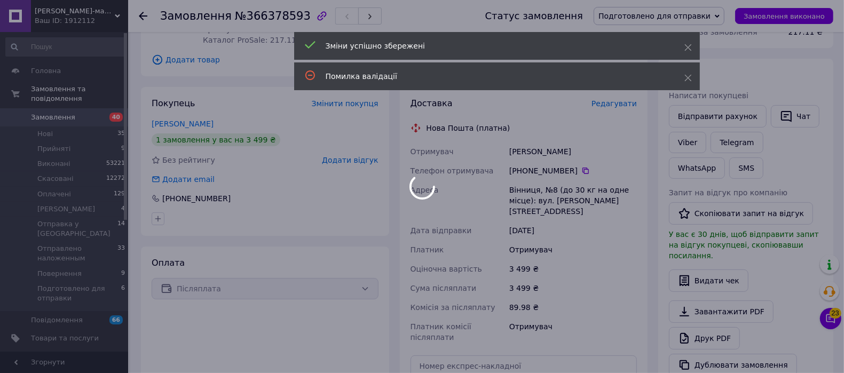
scroll to position [267, 0]
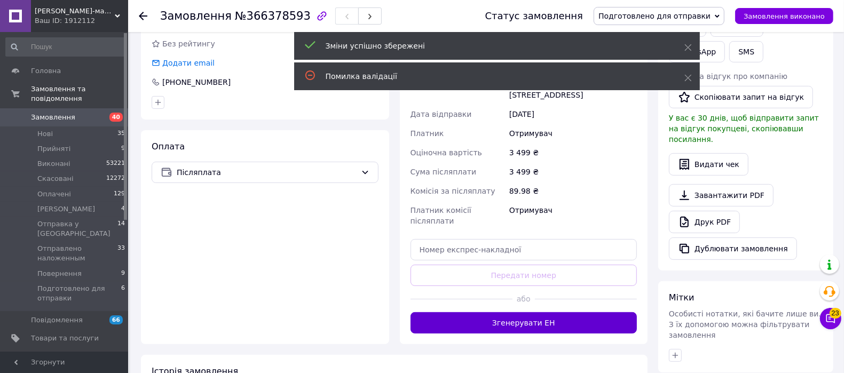
click at [537, 312] on button "Згенерувати ЕН" at bounding box center [524, 322] width 227 height 21
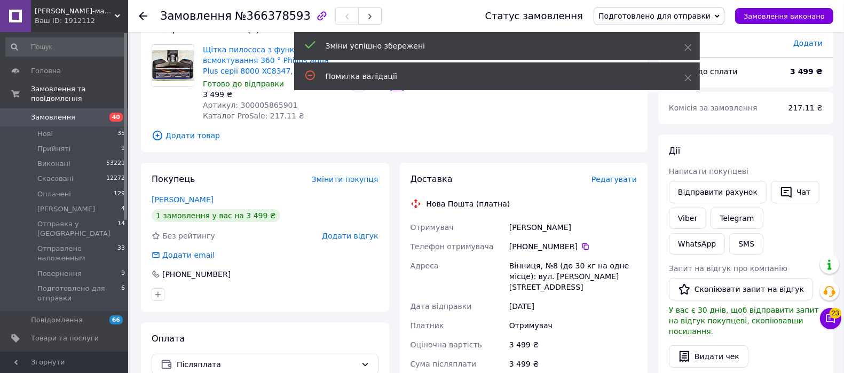
scroll to position [67, 0]
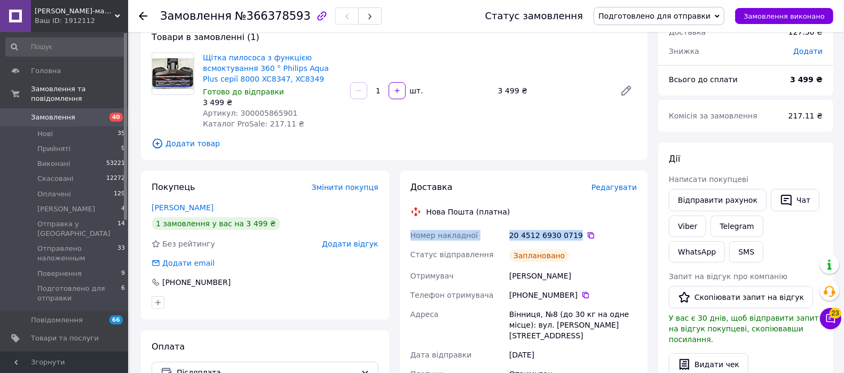
drag, startPoint x: 572, startPoint y: 234, endPoint x: 411, endPoint y: 229, distance: 160.3
click at [411, 229] on div "Номер накладної 20 4512 6930 0719   Статус відправлення Заплановано Отримувач К…" at bounding box center [524, 358] width 231 height 265
copy div "Номер накладної 20 4512 6930 0719"
click at [730, 249] on button "SMS" at bounding box center [747, 251] width 34 height 21
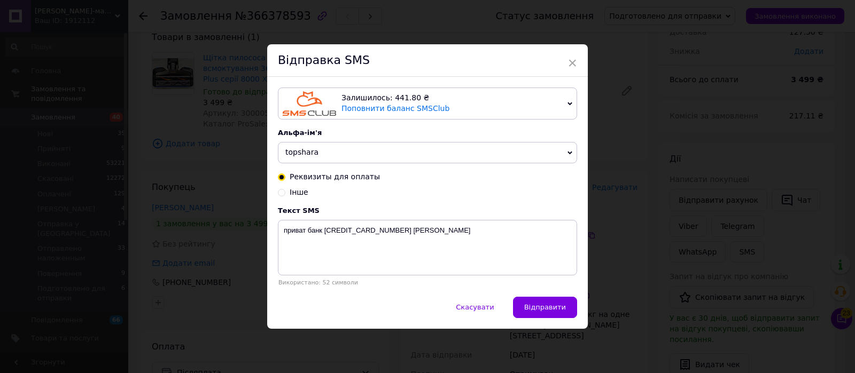
click at [281, 194] on input "Інше" at bounding box center [281, 191] width 7 height 7
radio input "true"
radio input "false"
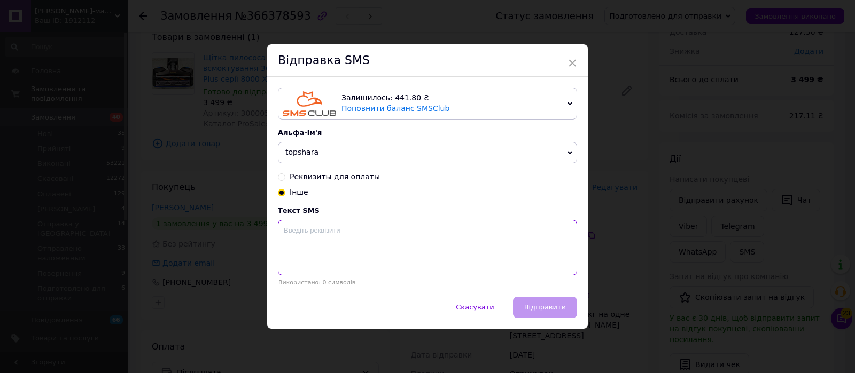
click at [303, 261] on textarea at bounding box center [427, 248] width 299 height 56
paste textarea "Номер накладної 20 4512 6930 0719"
type textarea "Номер накладної 20 4512 6930 0719 philips"
click at [548, 310] on span "Відправити" at bounding box center [545, 307] width 42 height 8
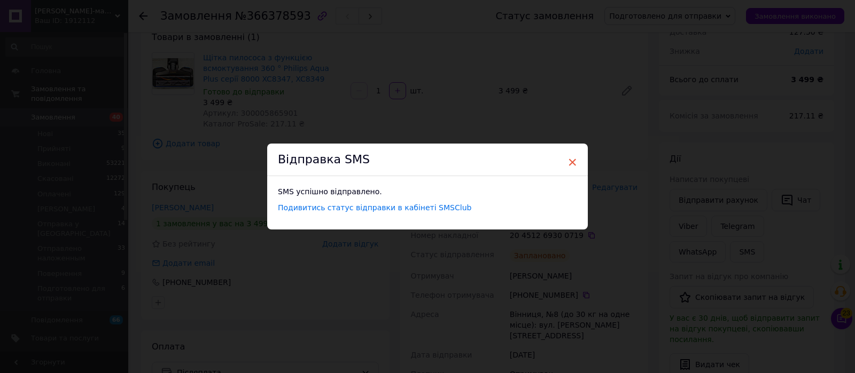
click at [568, 155] on span "×" at bounding box center [572, 162] width 10 height 18
click at [566, 162] on span "×" at bounding box center [567, 162] width 10 height 18
click at [565, 160] on span "×" at bounding box center [567, 162] width 10 height 18
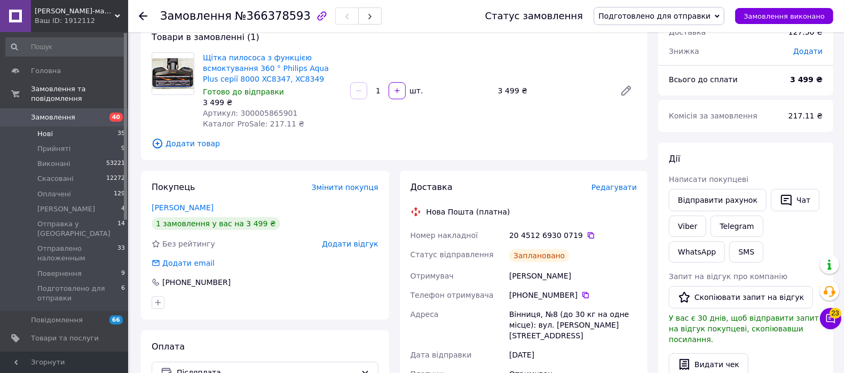
click at [53, 127] on li "Нові 35" at bounding box center [65, 134] width 131 height 15
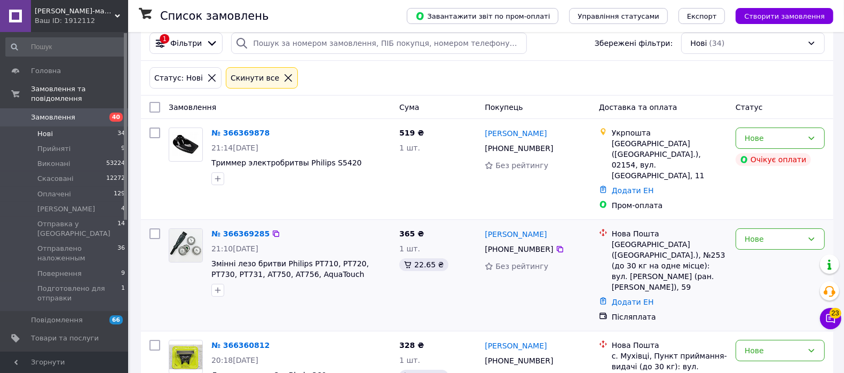
scroll to position [67, 0]
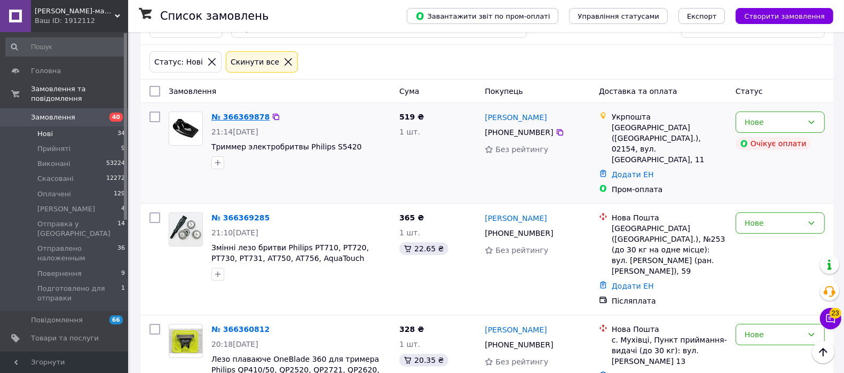
click at [245, 113] on link "№ 366369878" at bounding box center [241, 117] width 58 height 9
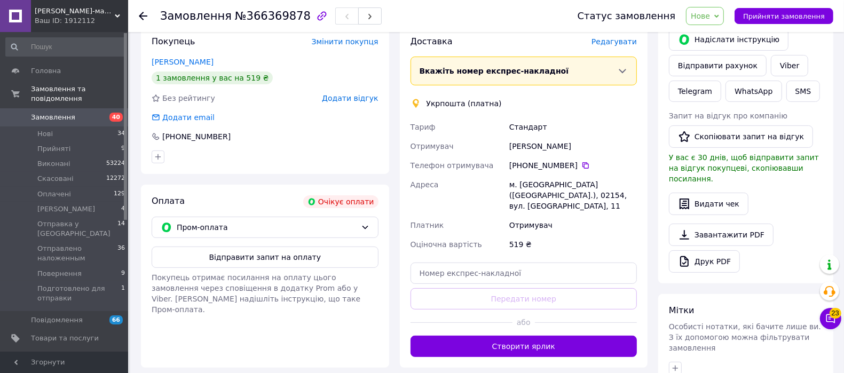
scroll to position [200, 0]
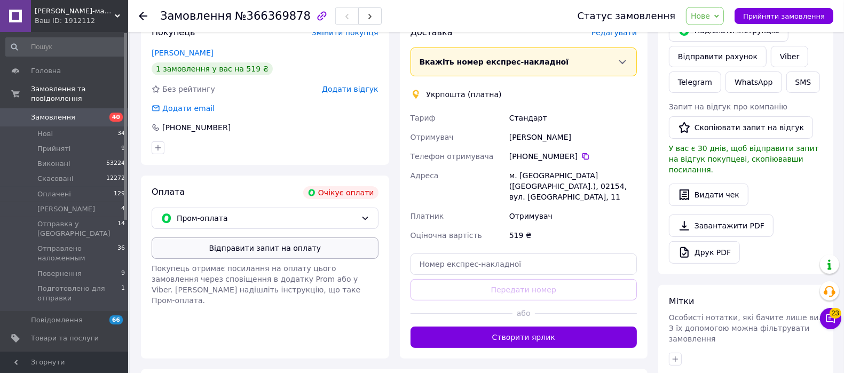
click at [297, 242] on button "Відправити запит на оплату" at bounding box center [265, 248] width 227 height 21
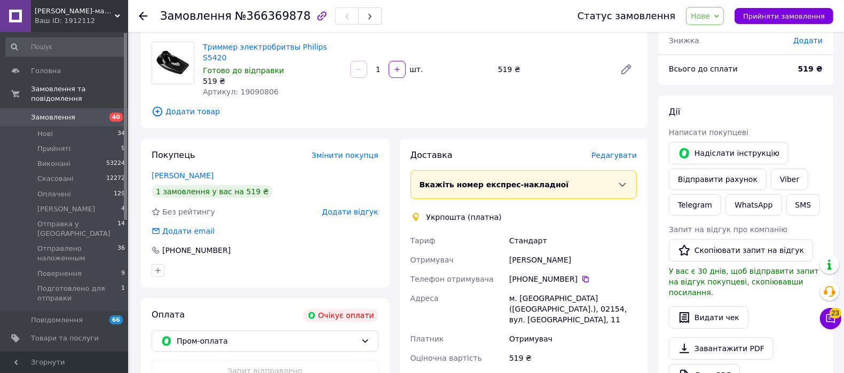
scroll to position [0, 0]
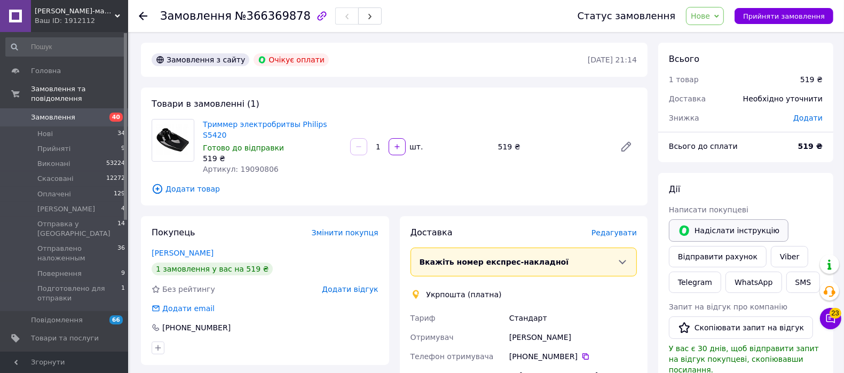
click at [716, 235] on button "Надіслати інструкцію" at bounding box center [729, 231] width 120 height 22
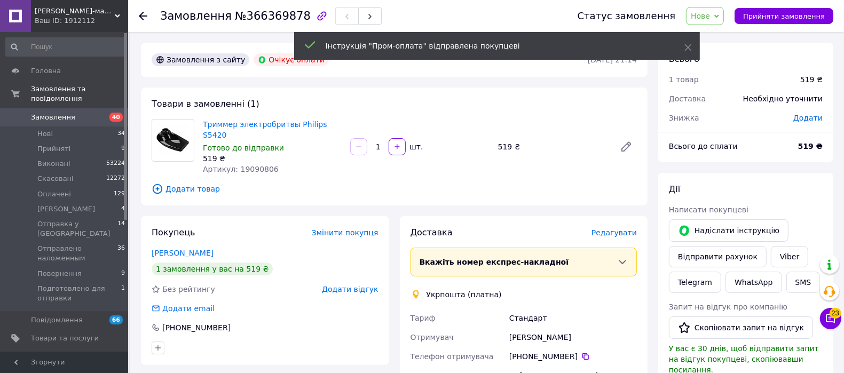
click at [721, 18] on span "Нове" at bounding box center [705, 16] width 38 height 18
click at [727, 38] on li "Прийнято" at bounding box center [751, 37] width 128 height 16
click at [48, 144] on span "Прийняті" at bounding box center [53, 149] width 33 height 10
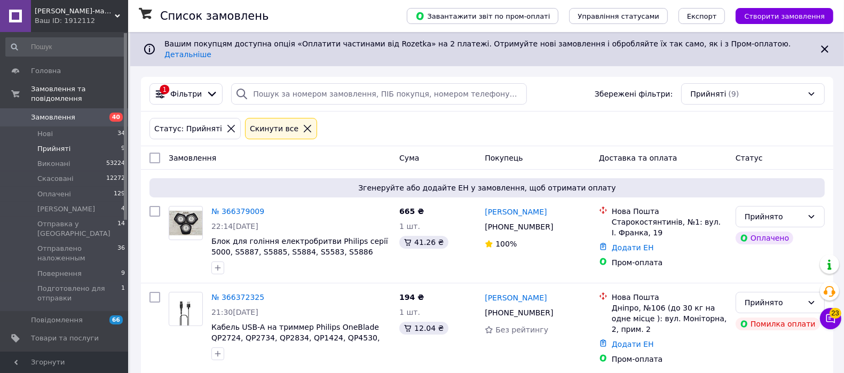
click at [65, 144] on span "Прийняті" at bounding box center [53, 149] width 33 height 10
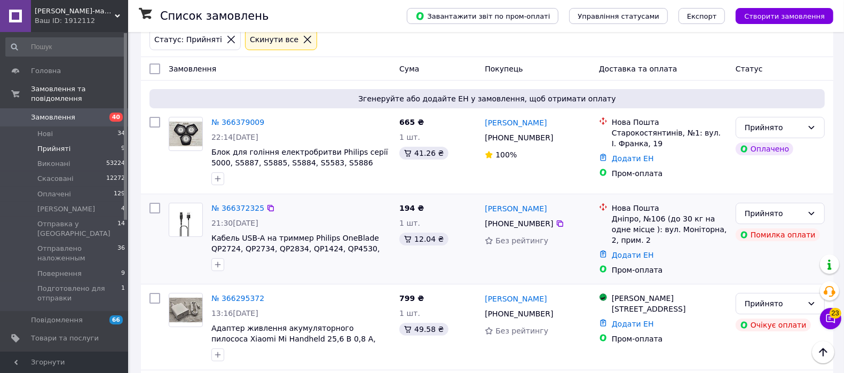
scroll to position [29, 0]
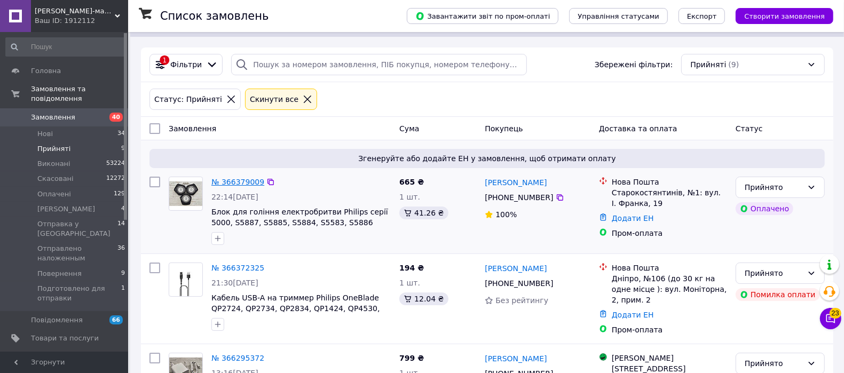
click at [232, 178] on link "№ 366379009" at bounding box center [238, 182] width 53 height 9
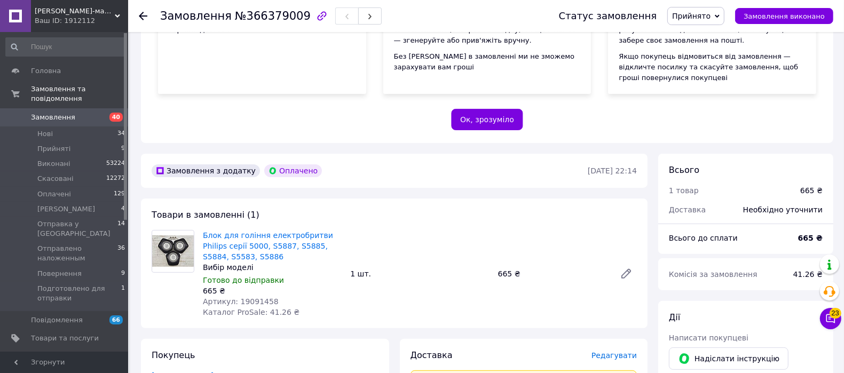
scroll to position [230, 0]
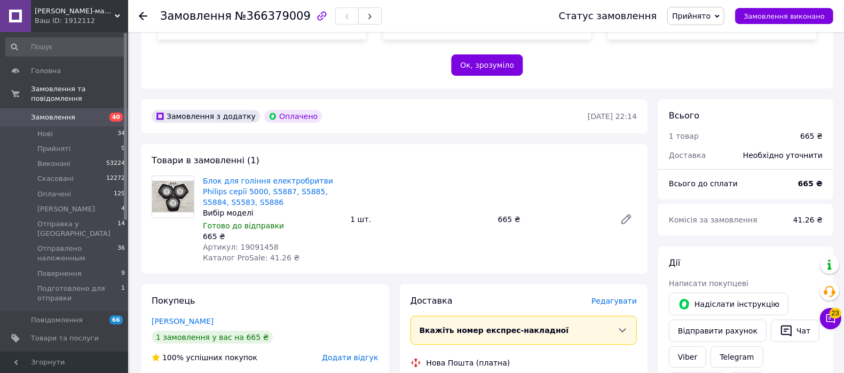
click at [700, 12] on span "Прийнято" at bounding box center [691, 16] width 38 height 9
click at [709, 70] on li "Оплачено" at bounding box center [732, 69] width 128 height 16
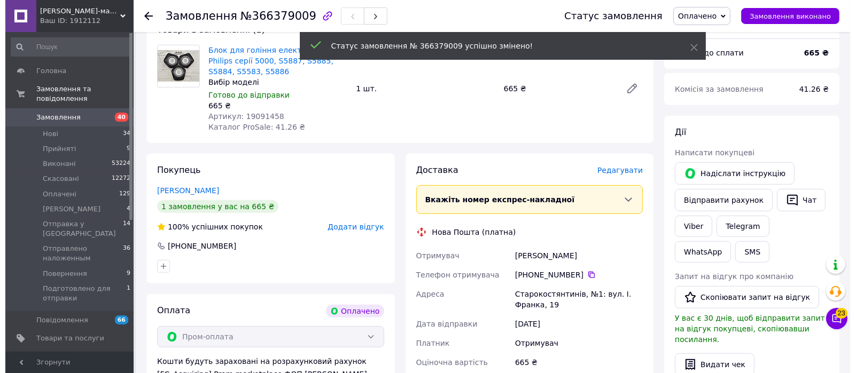
scroll to position [363, 0]
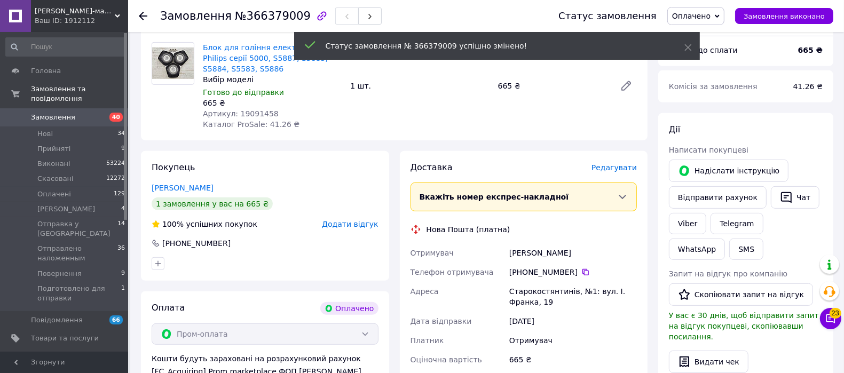
click at [615, 163] on span "Редагувати" at bounding box center [614, 167] width 45 height 9
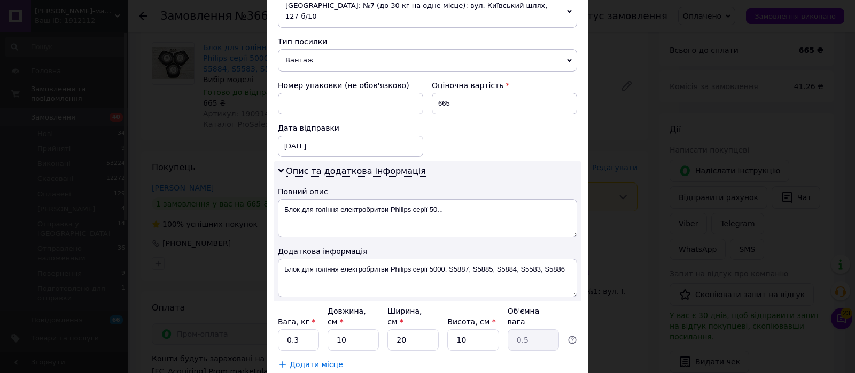
scroll to position [401, 0]
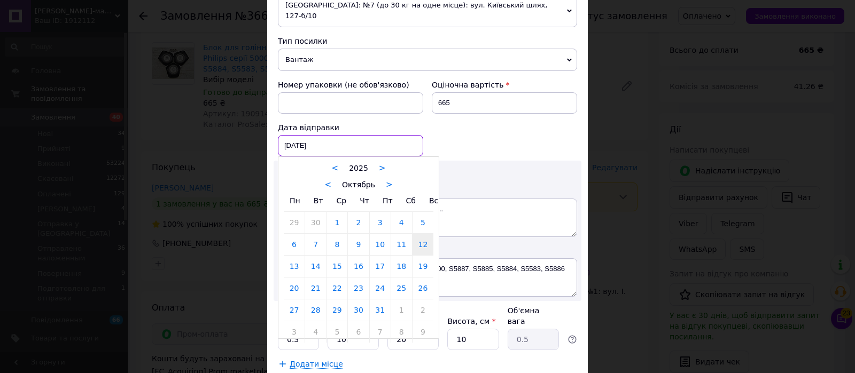
click at [340, 136] on div "12.10.2025 < 2025 > < Октябрь > Пн Вт Ср Чт Пт Сб Вс 29 30 1 2 3 4 5 6 7 8 9 10…" at bounding box center [350, 145] width 145 height 21
click at [299, 256] on link "13" at bounding box center [294, 266] width 21 height 21
type input "13.10.2025"
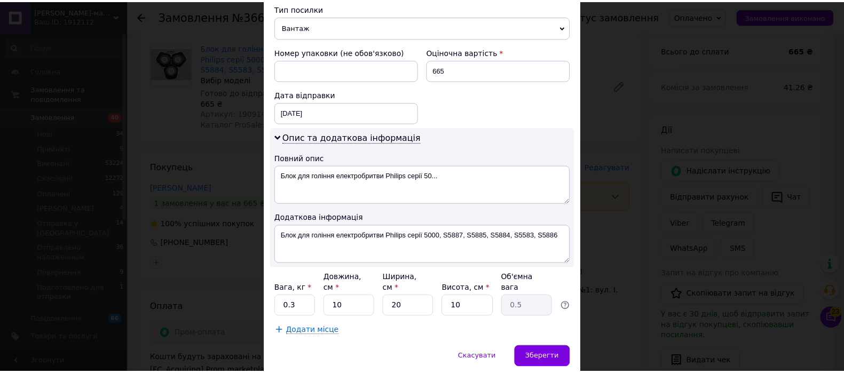
scroll to position [449, 0]
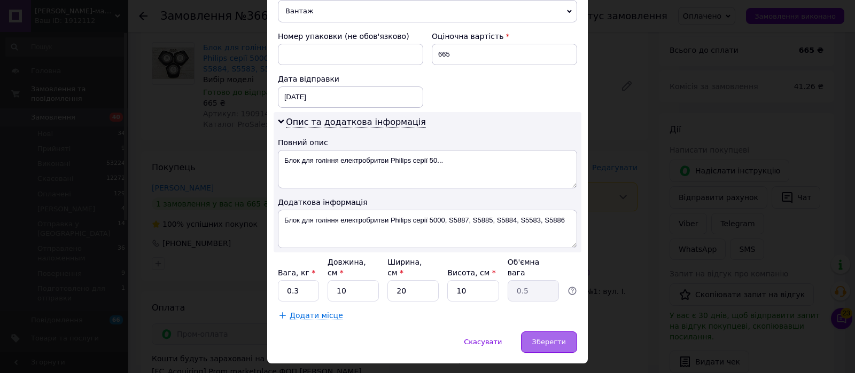
click at [552, 338] on span "Зберегти" at bounding box center [549, 342] width 34 height 8
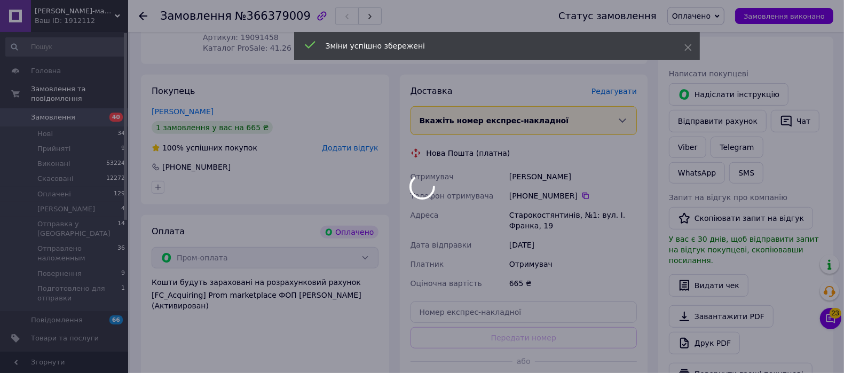
scroll to position [497, 0]
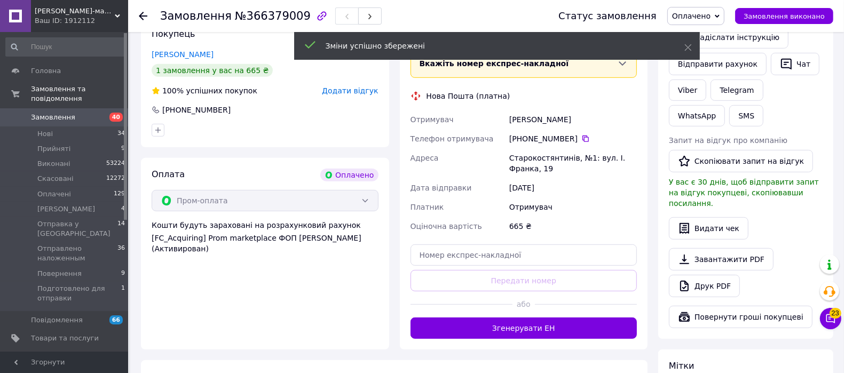
click at [533, 318] on button "Згенерувати ЕН" at bounding box center [524, 328] width 227 height 21
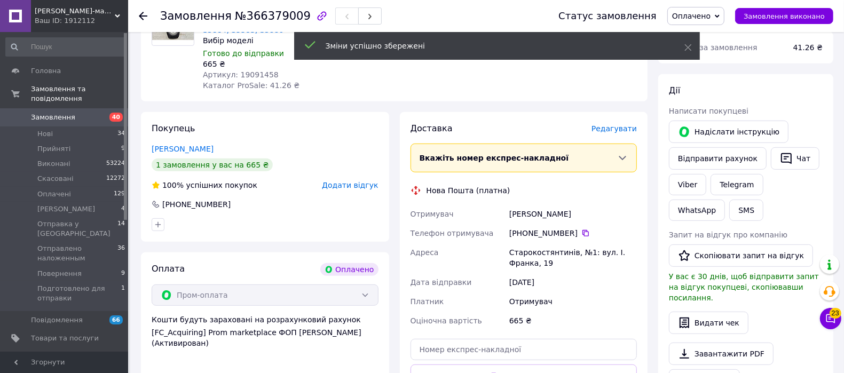
scroll to position [363, 0]
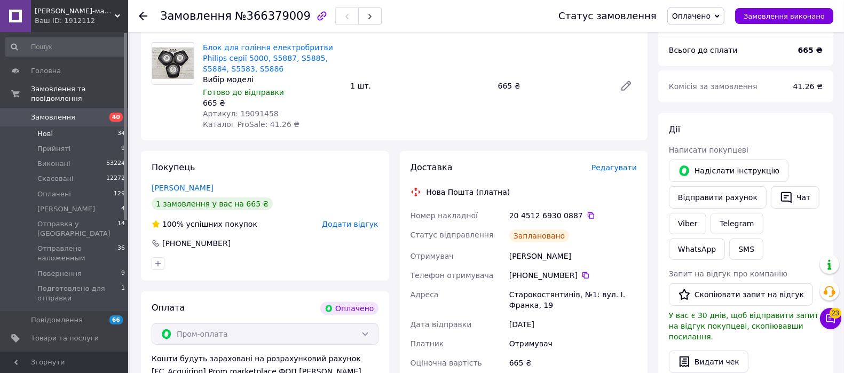
click at [48, 129] on span "Нові" at bounding box center [44, 134] width 15 height 10
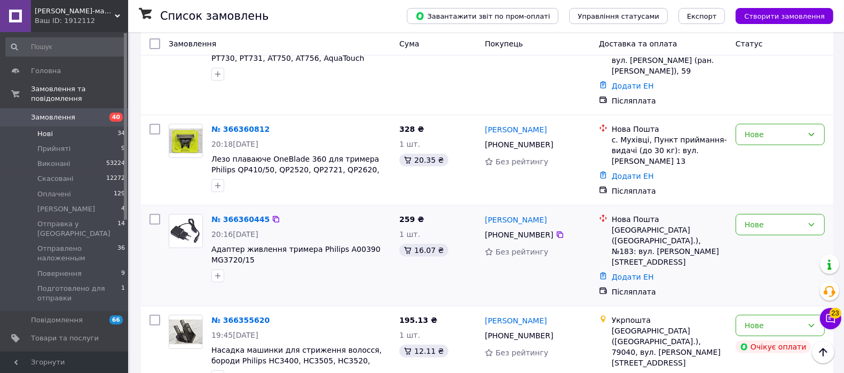
scroll to position [334, 0]
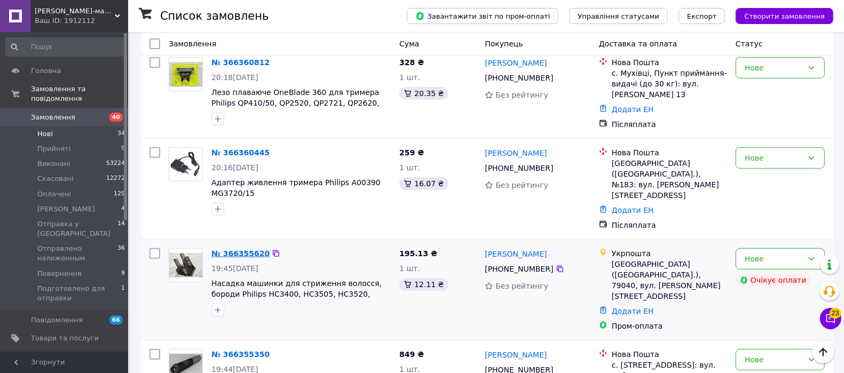
click at [232, 249] on link "№ 366355620" at bounding box center [241, 253] width 58 height 9
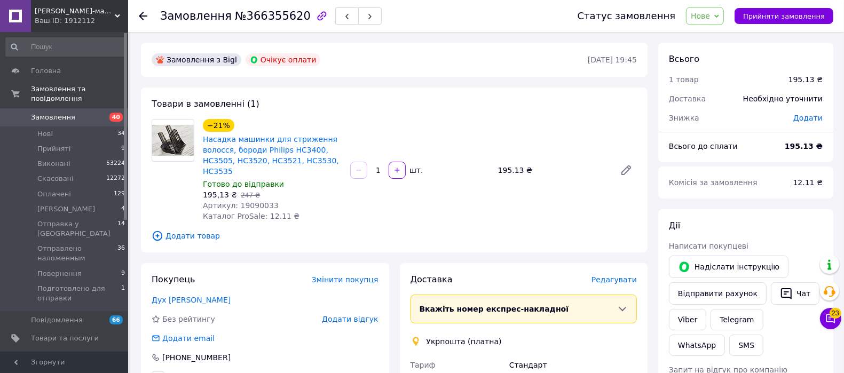
click at [710, 16] on span "Нове" at bounding box center [700, 16] width 19 height 9
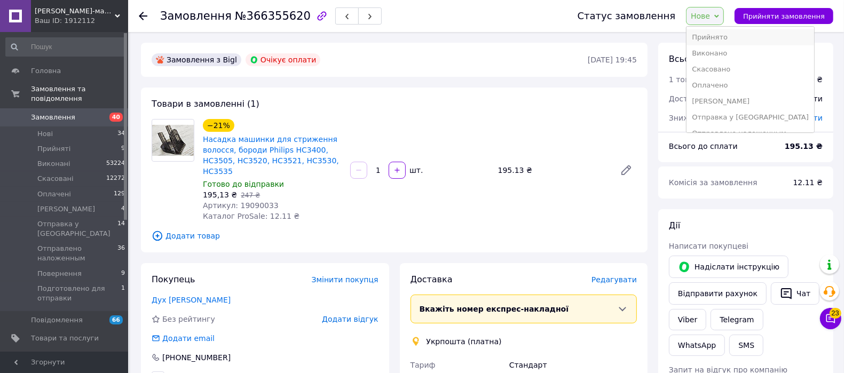
click at [727, 34] on li "Прийнято" at bounding box center [751, 37] width 128 height 16
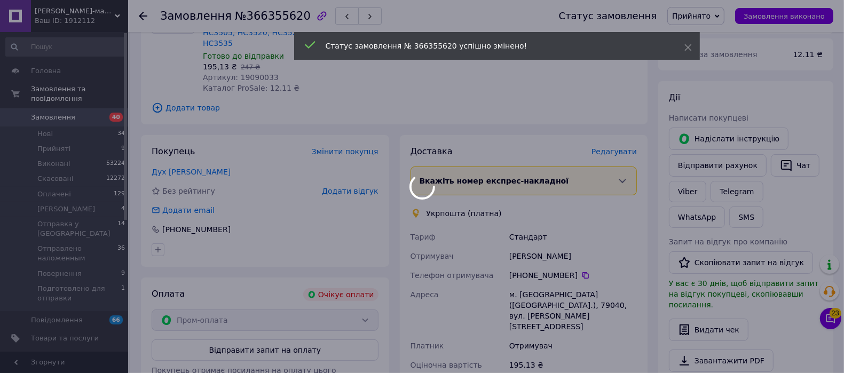
scroll to position [267, 0]
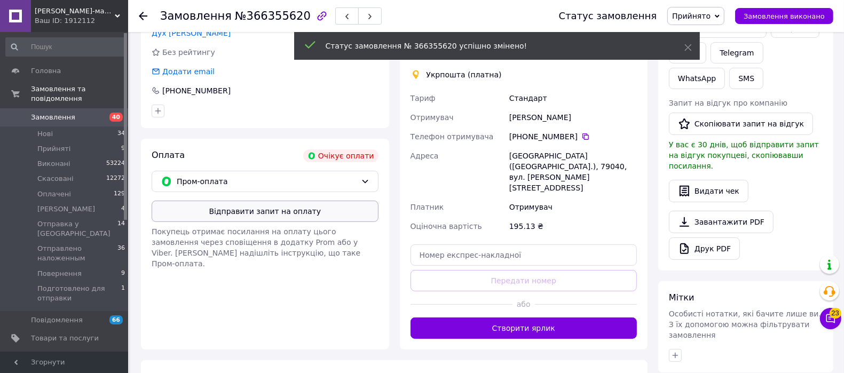
click at [288, 212] on button "Відправити запит на оплату" at bounding box center [265, 211] width 227 height 21
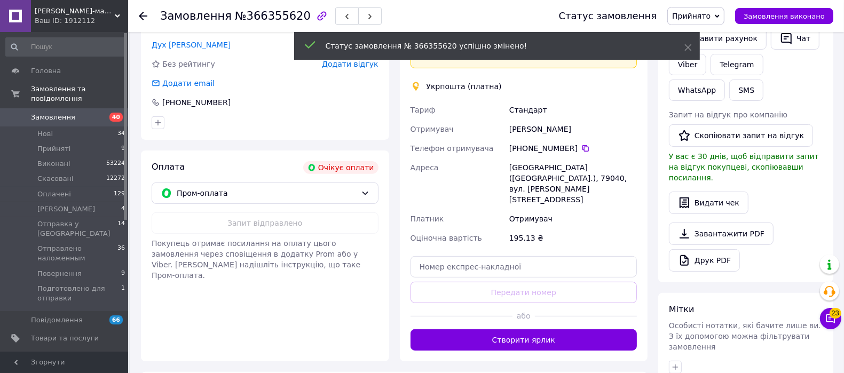
scroll to position [67, 0]
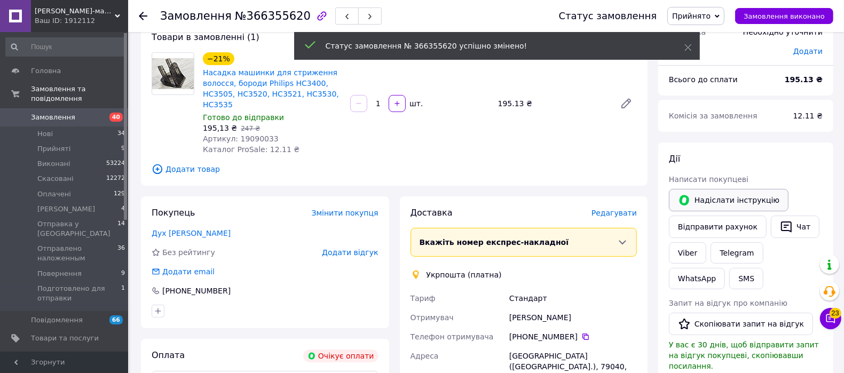
click at [739, 193] on button "Надіслати інструкцію" at bounding box center [729, 200] width 120 height 22
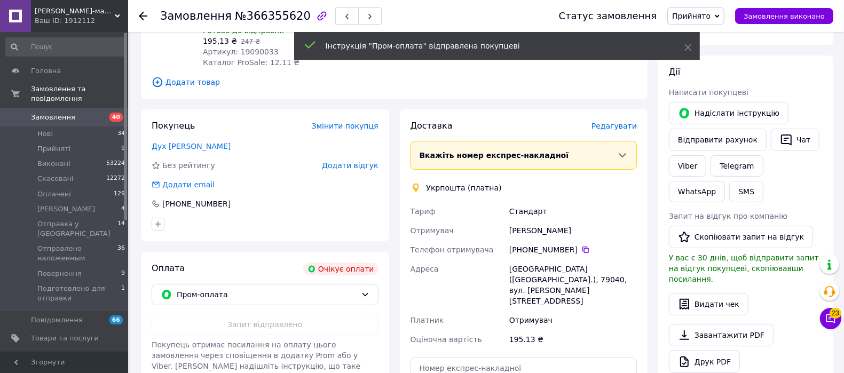
scroll to position [200, 0]
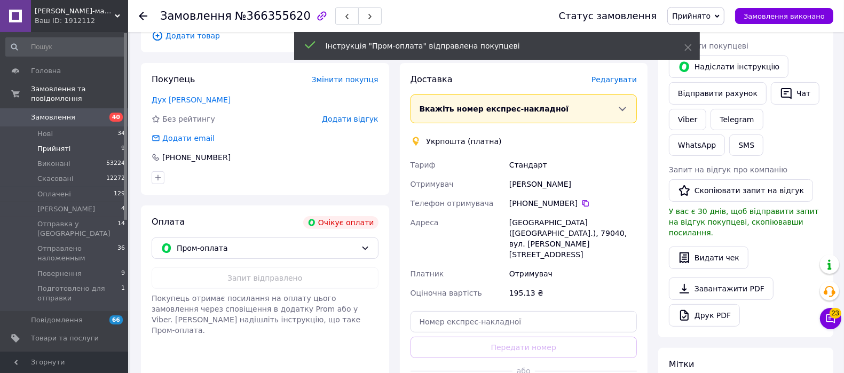
click at [48, 144] on span "Прийняті" at bounding box center [53, 149] width 33 height 10
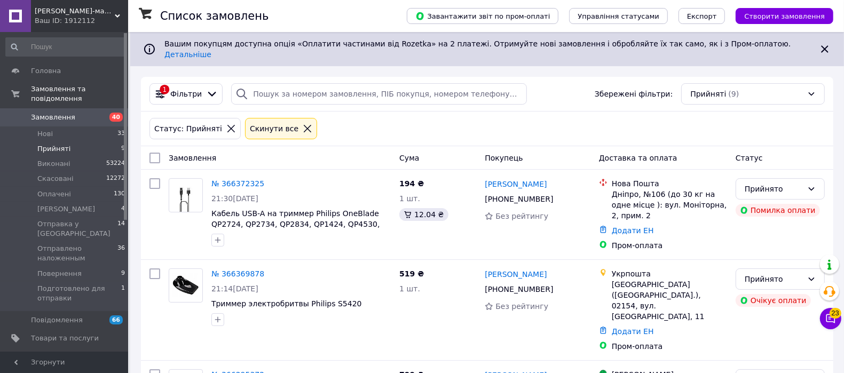
click at [53, 144] on span "Прийняті" at bounding box center [53, 149] width 33 height 10
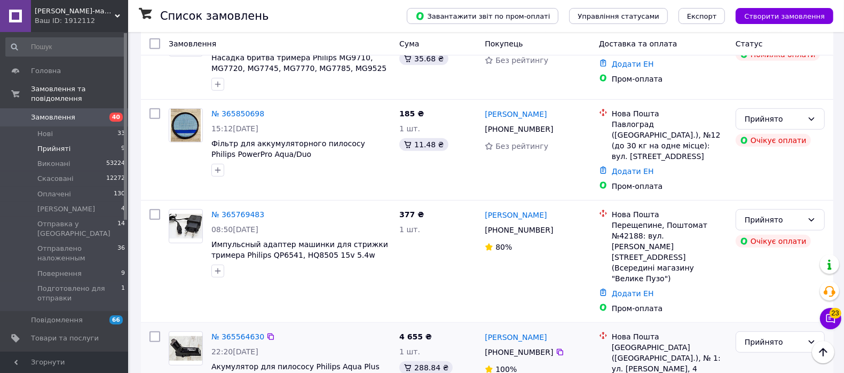
scroll to position [529, 0]
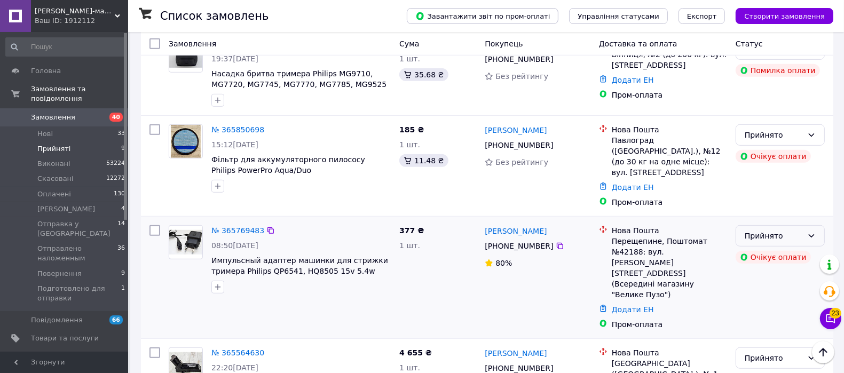
click at [780, 230] on div "Прийнято" at bounding box center [774, 236] width 58 height 12
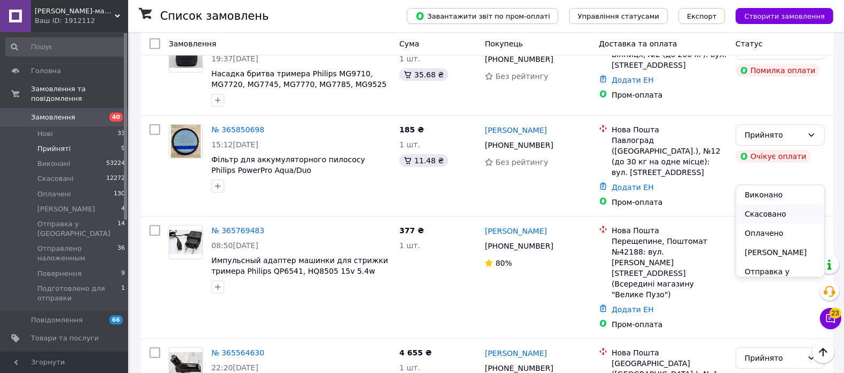
click at [769, 212] on li "Скасовано" at bounding box center [781, 214] width 88 height 19
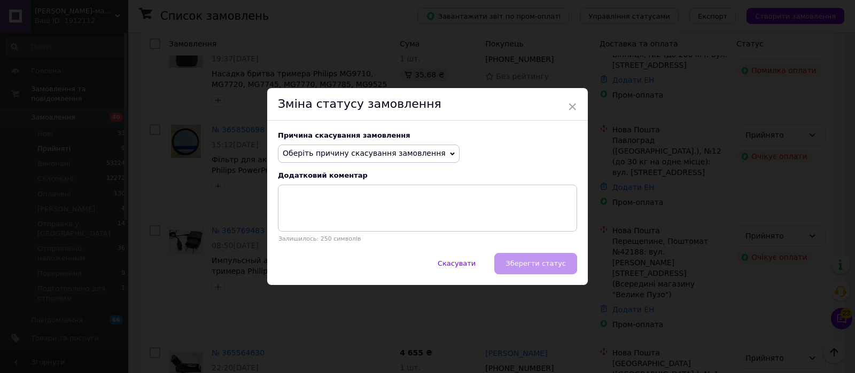
click at [324, 147] on span "Оберіть причину скасування замовлення" at bounding box center [369, 154] width 182 height 18
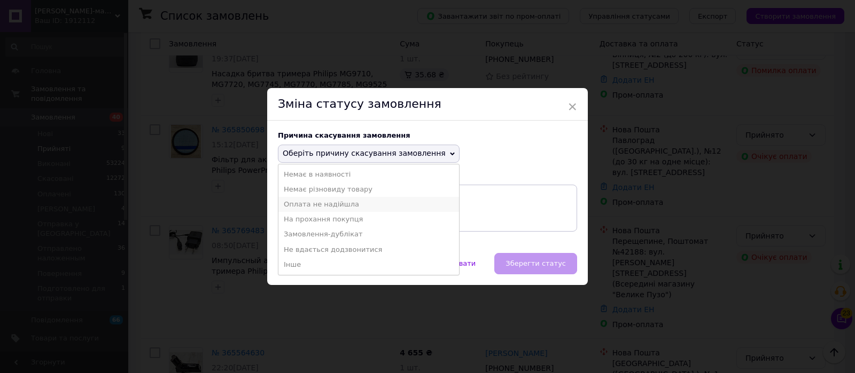
click at [327, 204] on li "Оплата не надійшла" at bounding box center [368, 204] width 181 height 15
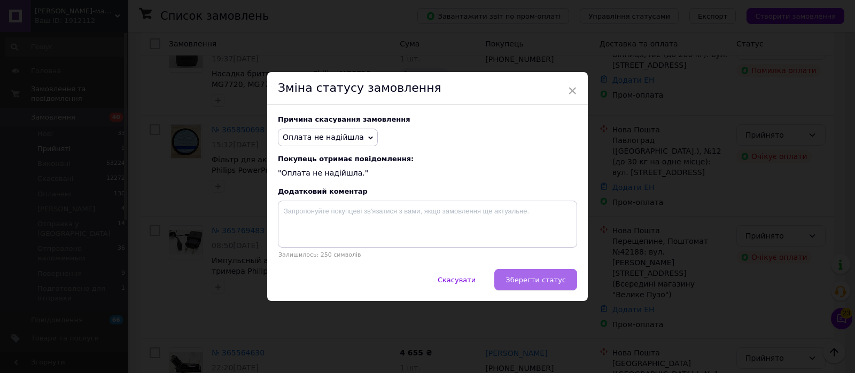
click at [539, 284] on span "Зберегти статус" at bounding box center [535, 280] width 60 height 8
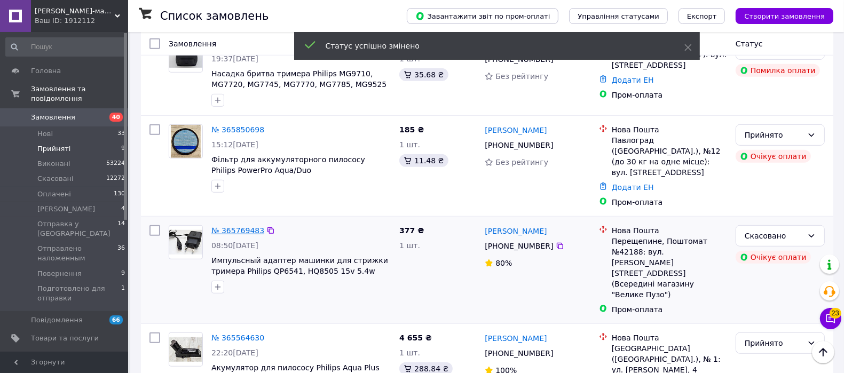
click at [224, 226] on link "№ 365769483" at bounding box center [238, 230] width 53 height 9
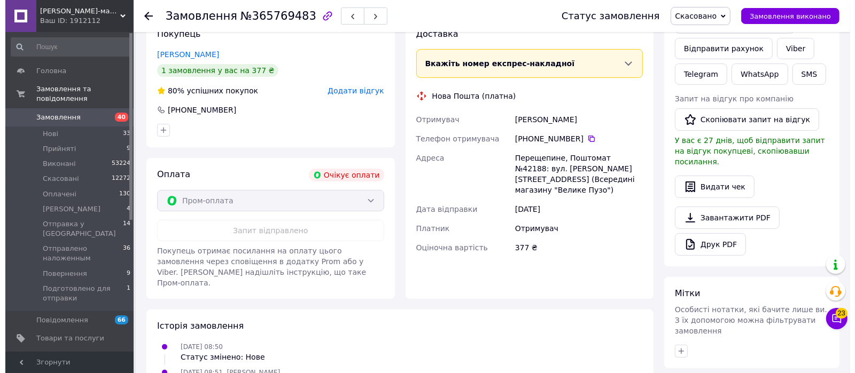
scroll to position [122, 0]
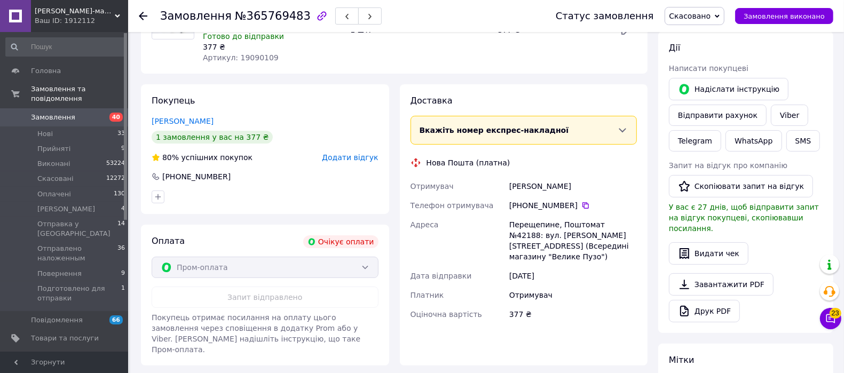
click at [369, 154] on span "Додати відгук" at bounding box center [350, 157] width 56 height 9
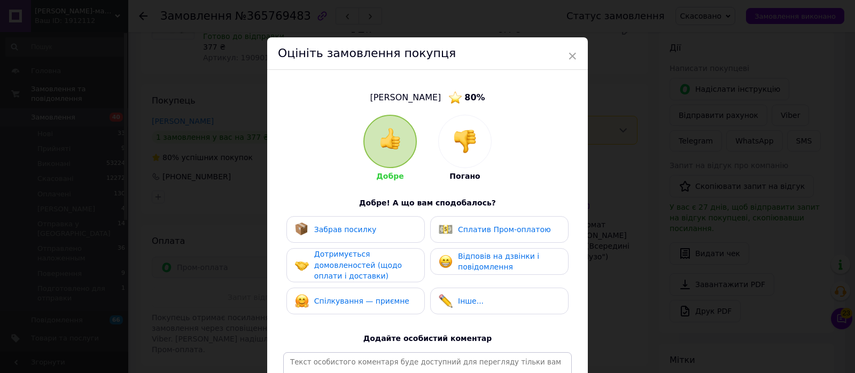
click at [473, 128] on div at bounding box center [465, 141] width 52 height 52
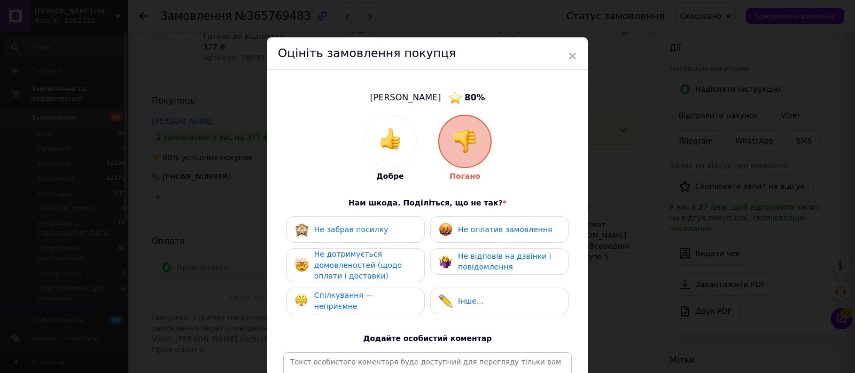
click at [463, 216] on div "Добре Погано Нам шкода. Поділіться, що не так? * Не забрав посилку Не оплатив з…" at bounding box center [427, 277] width 288 height 324
click at [459, 227] on span "Не оплатив замовлення" at bounding box center [505, 229] width 94 height 9
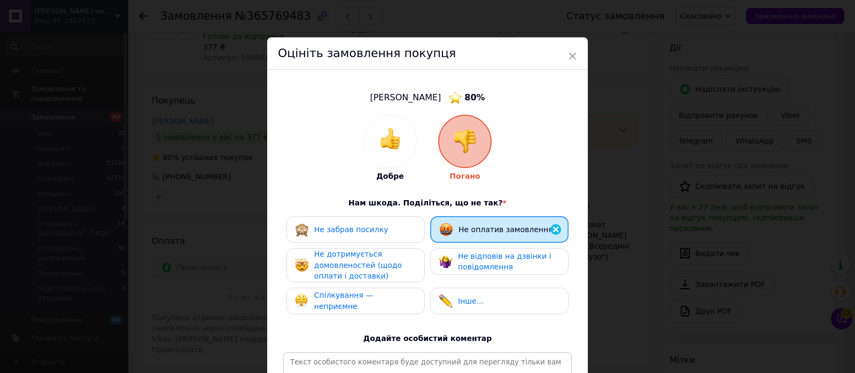
click at [406, 260] on div "Не дотримується домовленостей (щодо оплати і доставки)" at bounding box center [364, 265] width 101 height 33
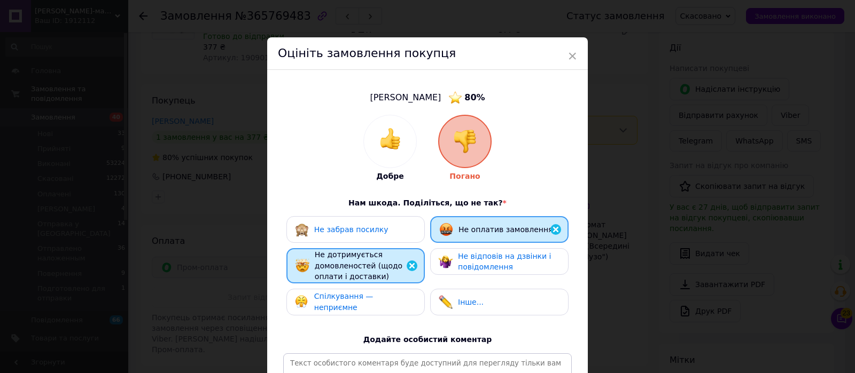
drag, startPoint x: 389, startPoint y: 300, endPoint x: 408, endPoint y: 293, distance: 20.6
click at [373, 300] on span "Спілкування — неприємне" at bounding box center [343, 302] width 59 height 20
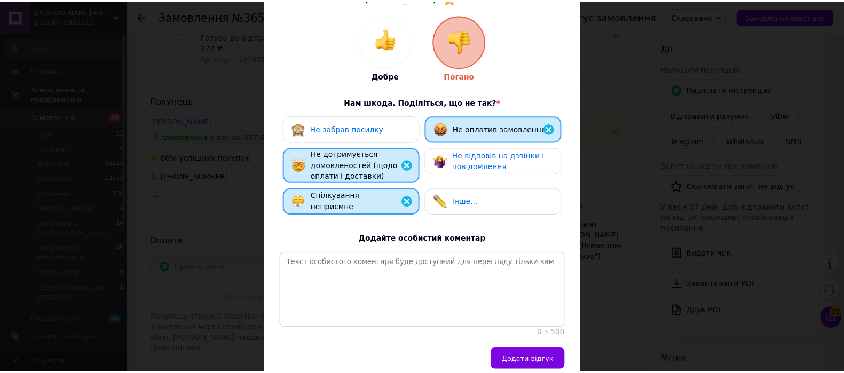
scroll to position [155, 0]
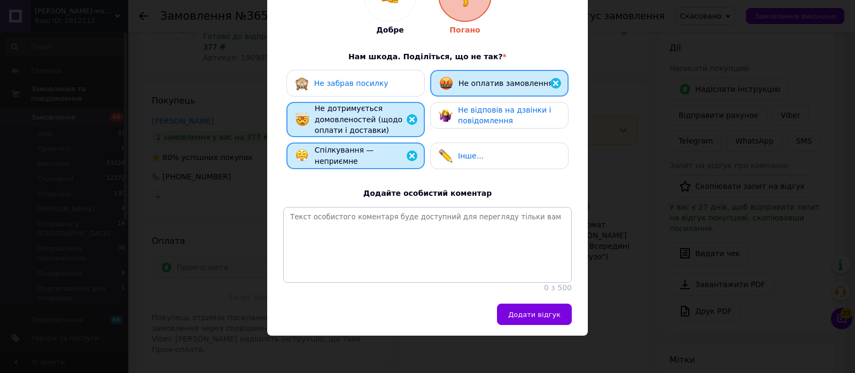
click at [499, 108] on span "Не відповів на дзвінки і повідомлення" at bounding box center [504, 116] width 93 height 20
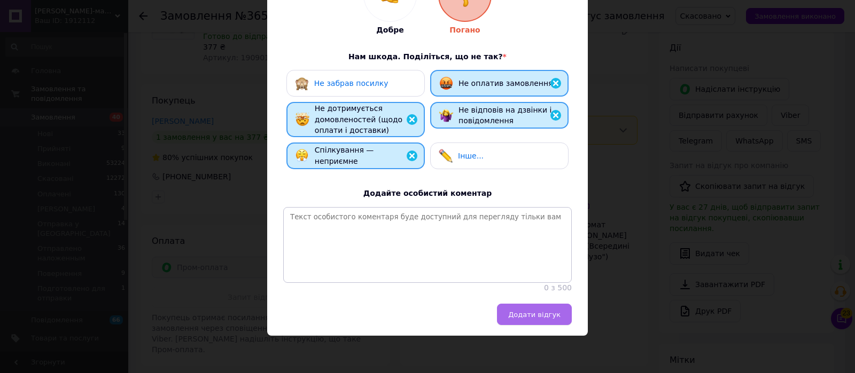
click at [525, 317] on span "Додати відгук" at bounding box center [534, 315] width 52 height 8
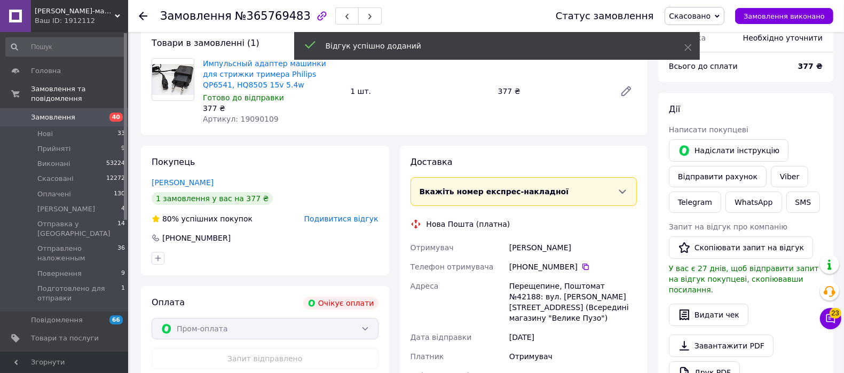
scroll to position [0, 0]
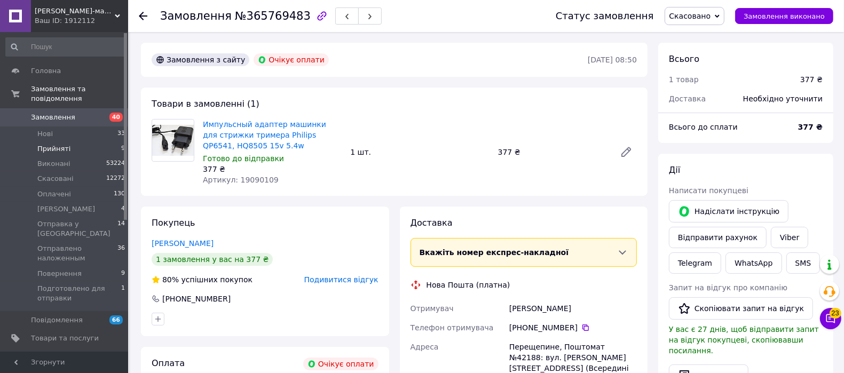
click at [51, 144] on span "Прийняті" at bounding box center [53, 149] width 33 height 10
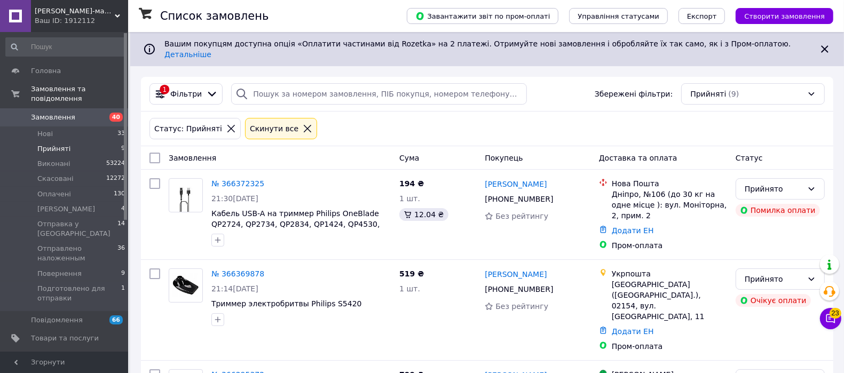
click at [48, 144] on span "Прийняті" at bounding box center [53, 149] width 33 height 10
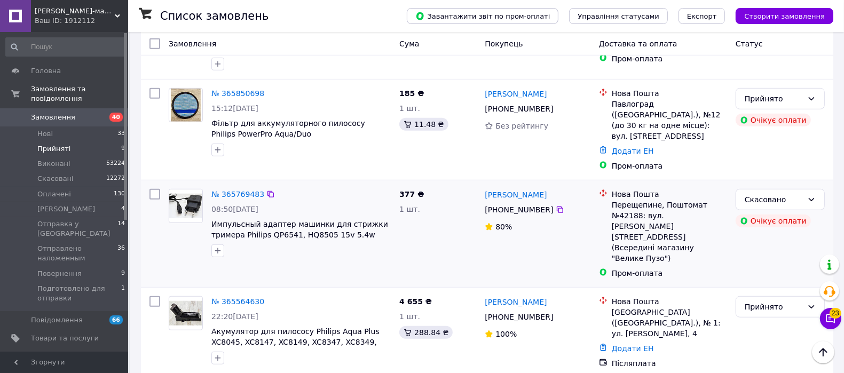
scroll to position [581, 0]
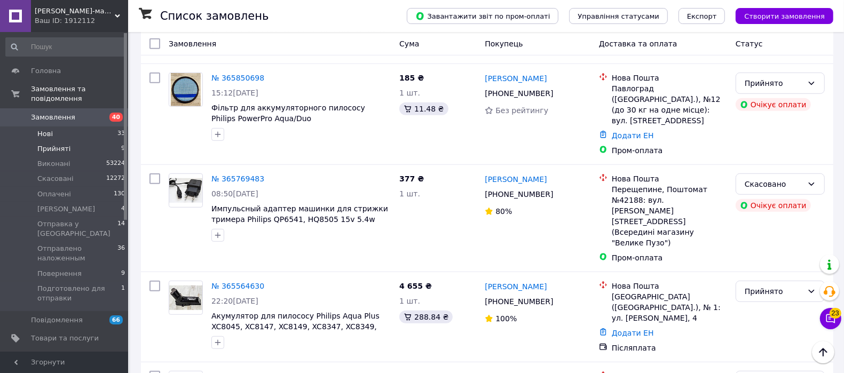
click at [58, 127] on li "Нові 33" at bounding box center [65, 134] width 131 height 15
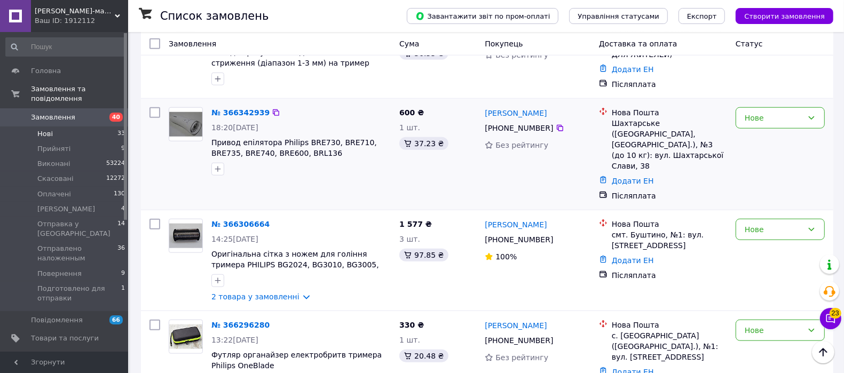
scroll to position [1001, 0]
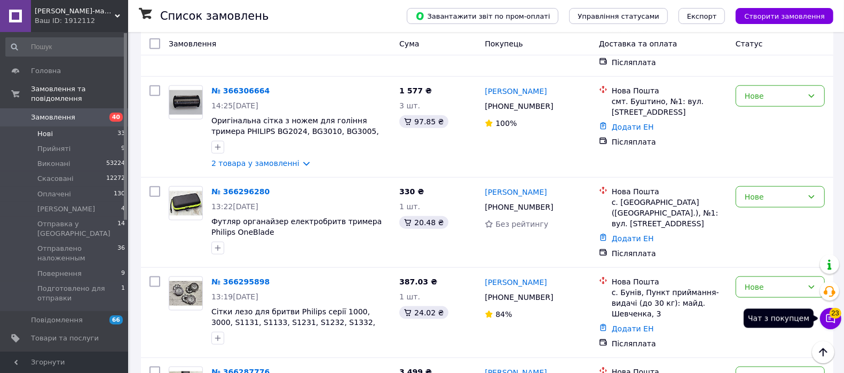
click at [836, 321] on button "Чат з покупцем 23" at bounding box center [830, 318] width 21 height 21
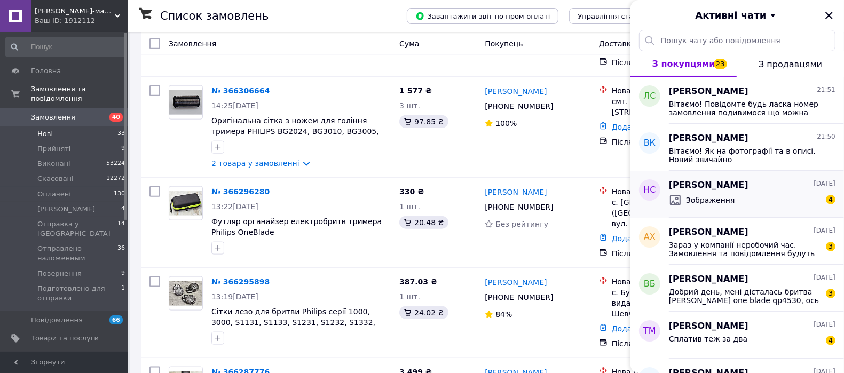
click at [740, 195] on div "Зображення 4" at bounding box center [752, 200] width 167 height 17
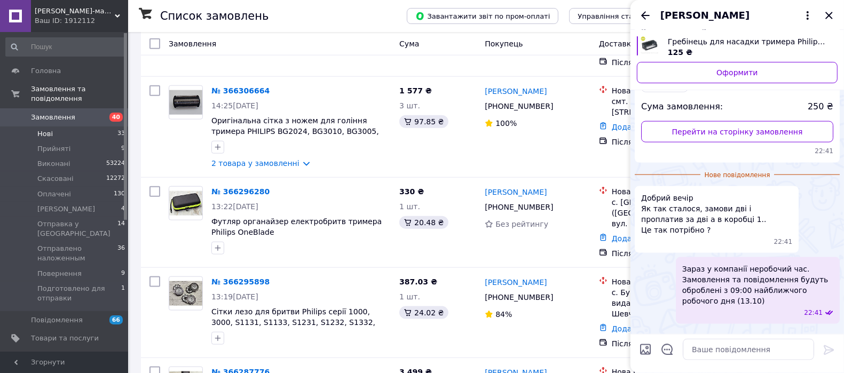
scroll to position [1110, 0]
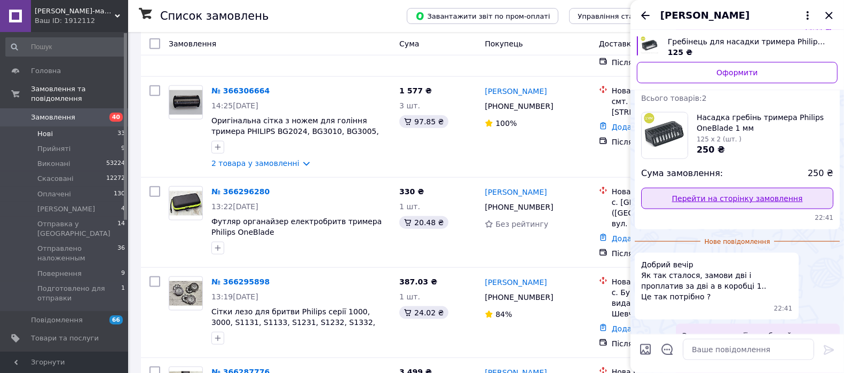
click at [700, 188] on link "Перейти на сторінку замовлення" at bounding box center [737, 198] width 192 height 21
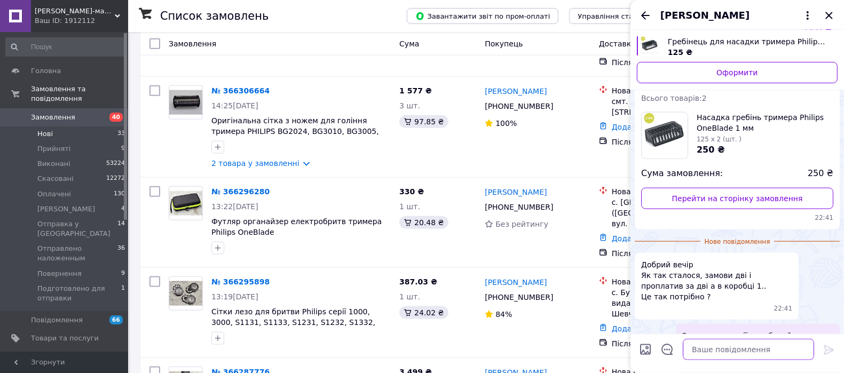
click at [761, 341] on textarea at bounding box center [748, 349] width 131 height 21
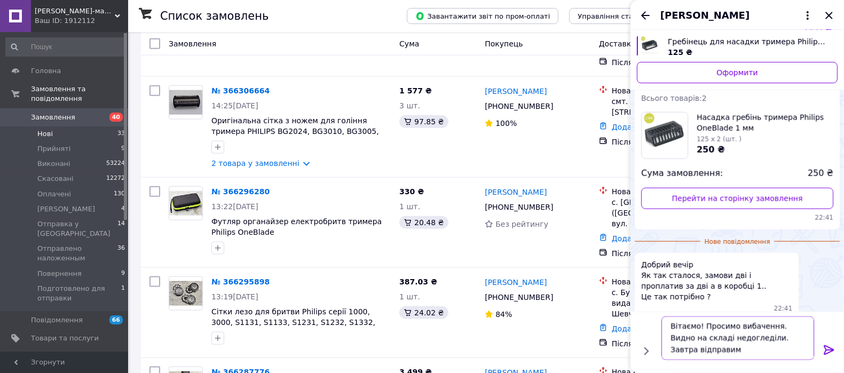
scroll to position [1, 0]
type textarea "Вітаємо! Просимо вибачення. Видно на складі недогледіли. Завтра відправимо друг…"
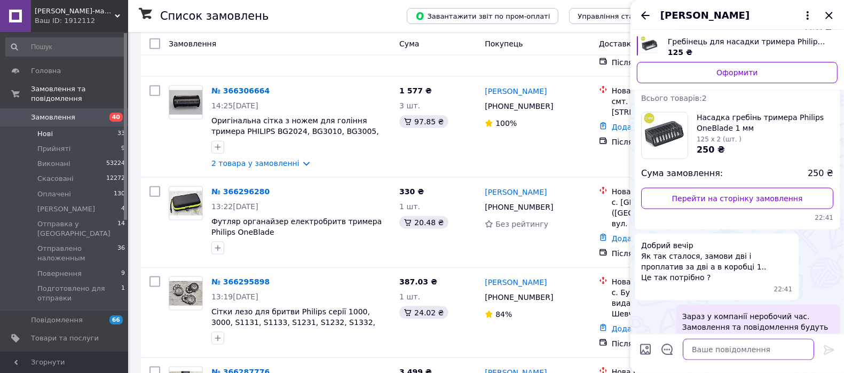
scroll to position [1403, 0]
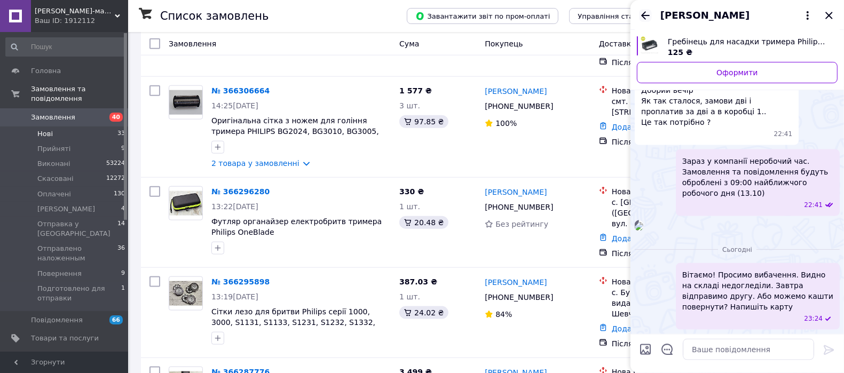
click at [644, 13] on icon "Назад" at bounding box center [645, 15] width 9 height 8
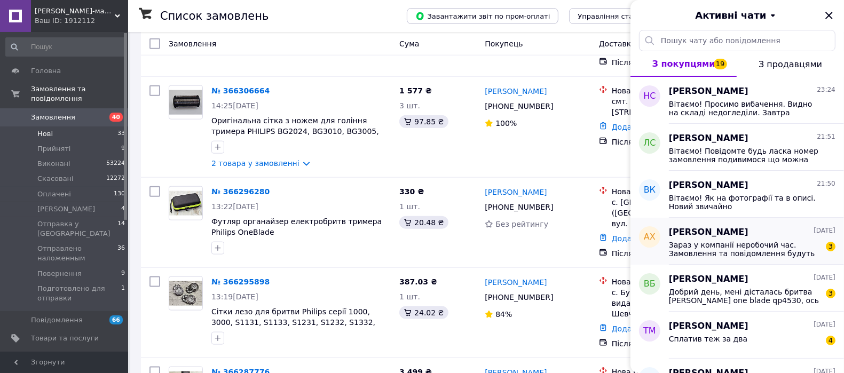
click at [744, 241] on span "Зараз у компанії неробочий час. Замовлення та повідомлення будуть оброблені з 0…" at bounding box center [745, 249] width 152 height 17
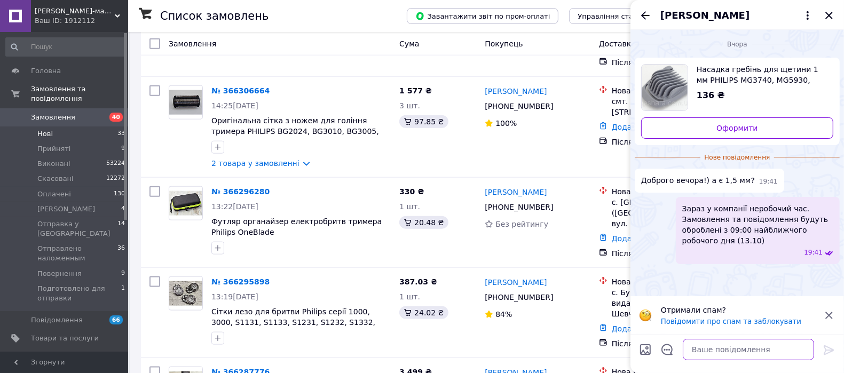
click at [727, 345] on textarea at bounding box center [748, 349] width 131 height 21
type textarea "Вітаємо! Ні"
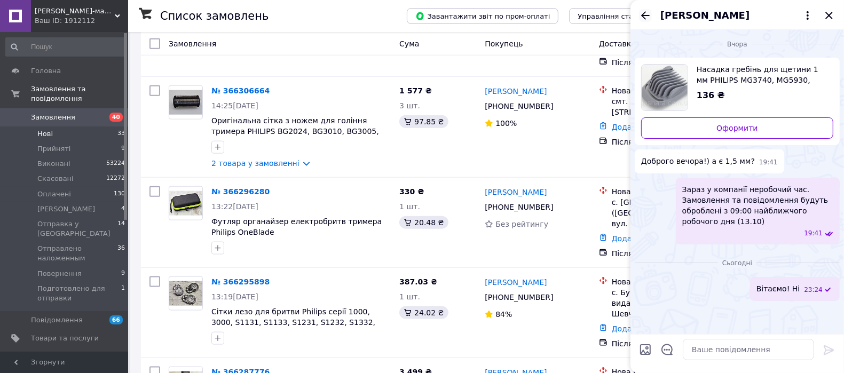
click at [646, 12] on icon "Назад" at bounding box center [645, 15] width 13 height 13
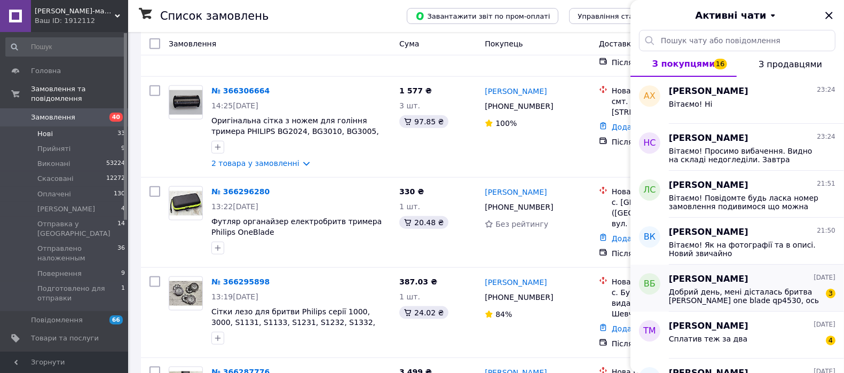
click at [693, 292] on span "Добрий день, мені дісталась бритва philip one blade qp4530, ось все що в мене є…" at bounding box center [745, 296] width 152 height 17
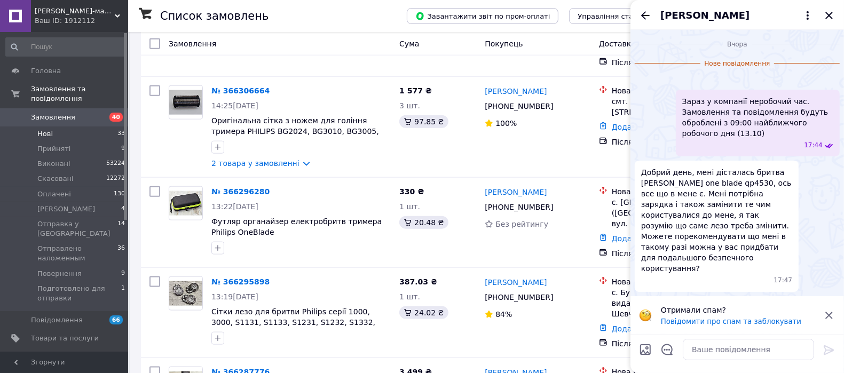
scroll to position [129, 0]
click at [719, 356] on textarea at bounding box center [748, 349] width 131 height 21
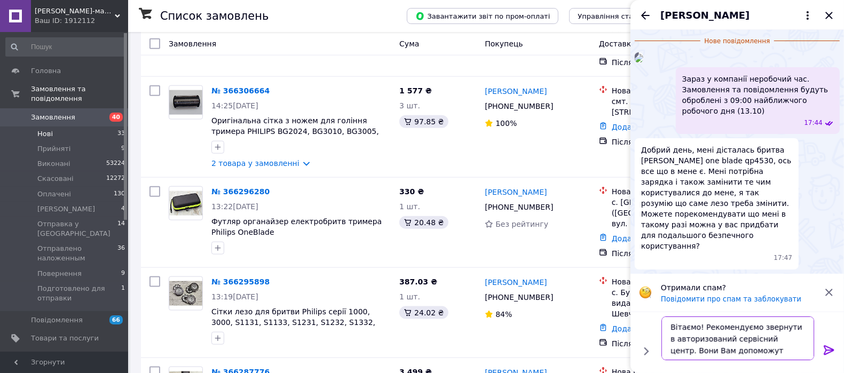
type textarea "Вітаємо! Рекомендуємо звернути в авторизований сервісний центр. Вони Вам допомо…"
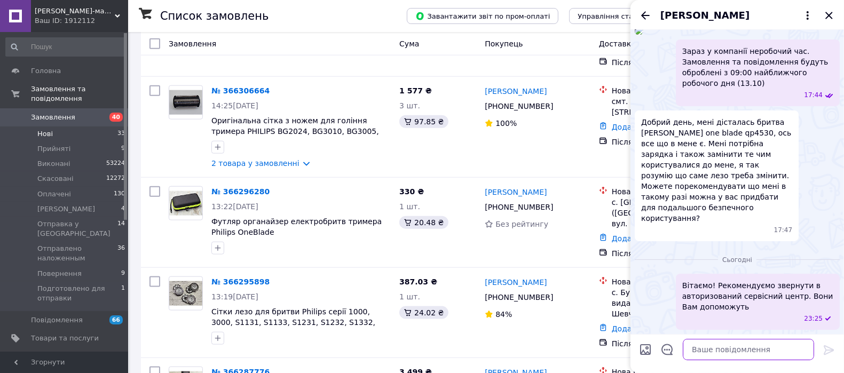
scroll to position [161, 0]
click at [641, 14] on icon "Назад" at bounding box center [645, 15] width 13 height 13
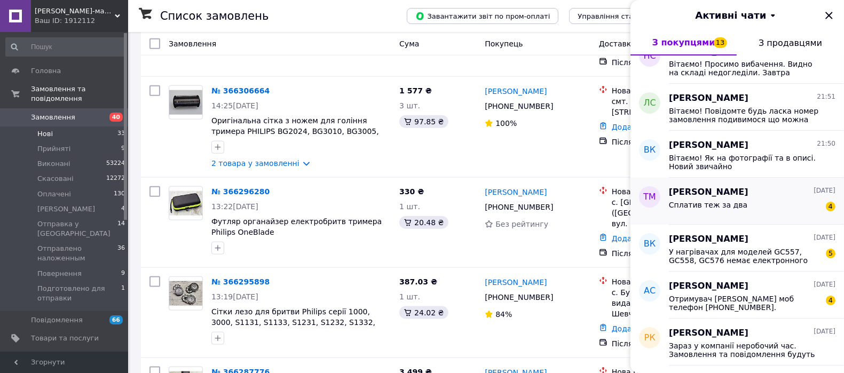
scroll to position [134, 0]
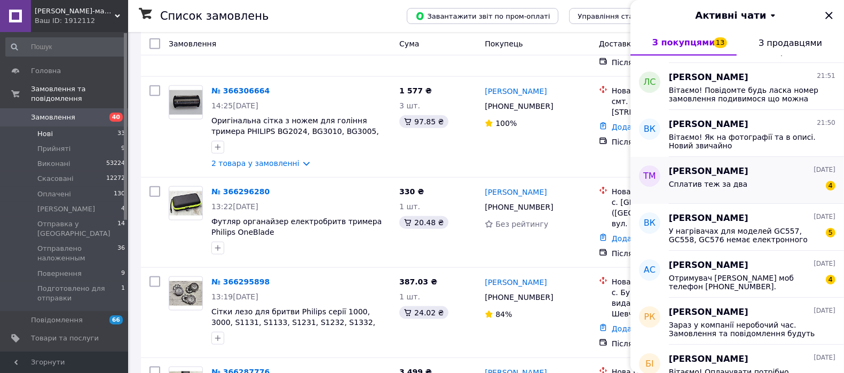
click at [733, 186] on span "Сплатив теж за два" at bounding box center [708, 184] width 79 height 9
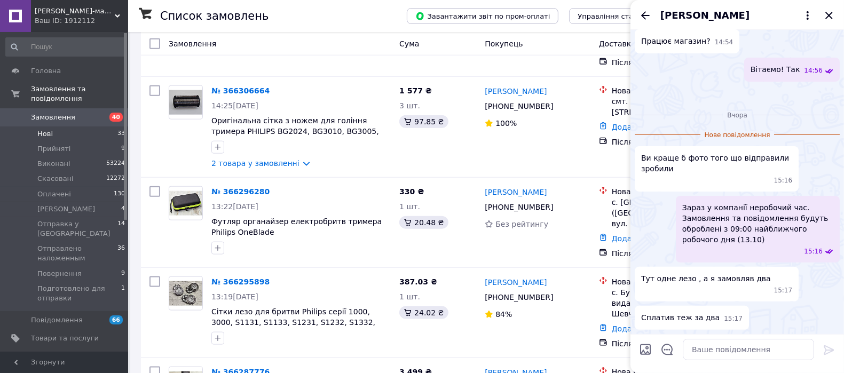
scroll to position [223, 0]
click at [832, 96] on img at bounding box center [836, 92] width 9 height 9
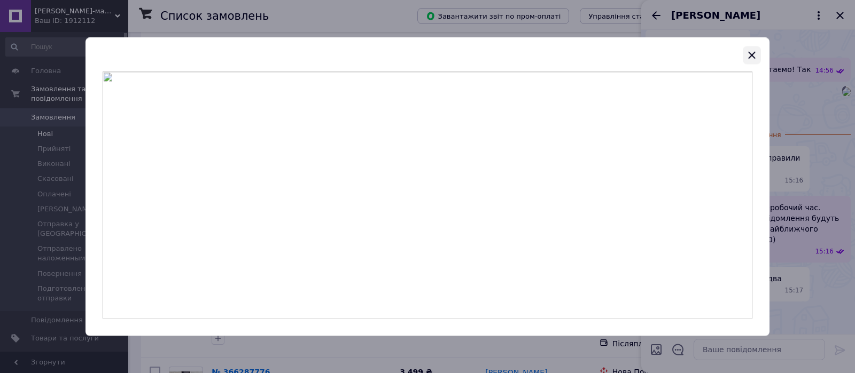
click at [753, 57] on icon "button" at bounding box center [751, 55] width 13 height 13
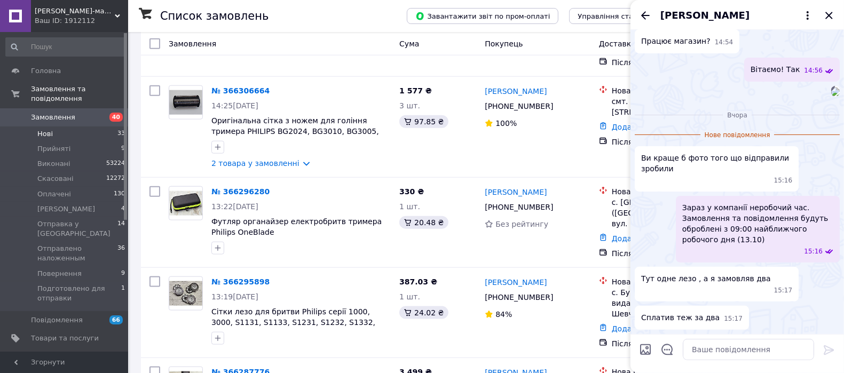
scroll to position [357, 0]
click at [724, 343] on textarea at bounding box center [748, 349] width 131 height 21
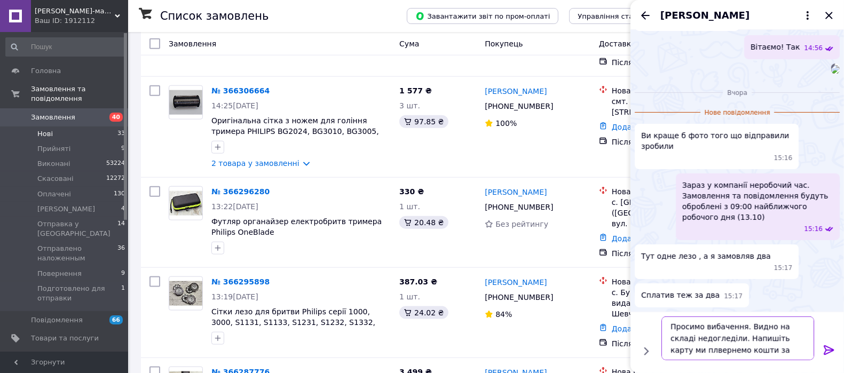
type textarea "Просимо вибачення. Видно на складі недогледіли. Напишіть карту ми плвернемо кош…"
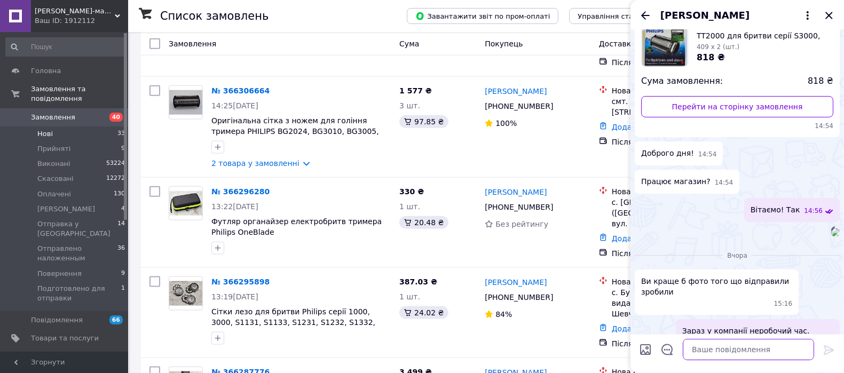
scroll to position [0, 0]
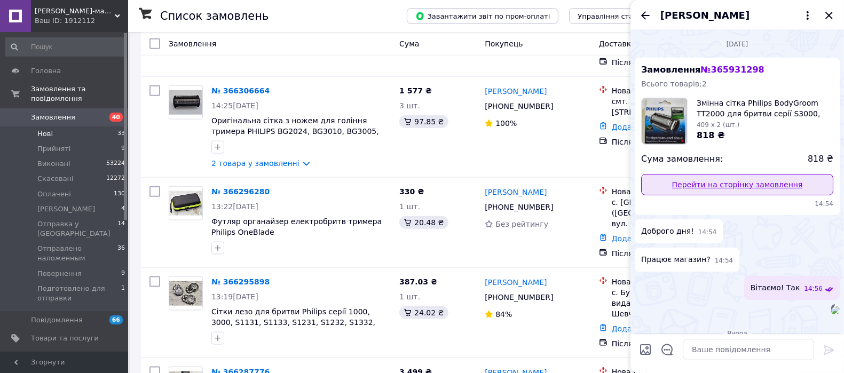
click at [721, 183] on link "Перейти на сторінку замовлення" at bounding box center [737, 184] width 192 height 21
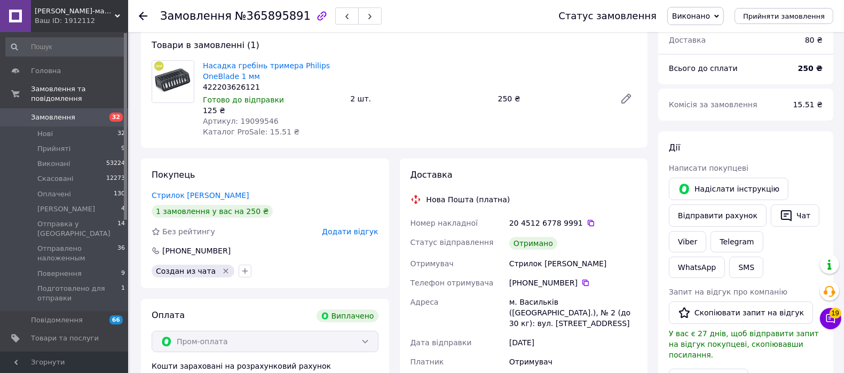
scroll to position [67, 0]
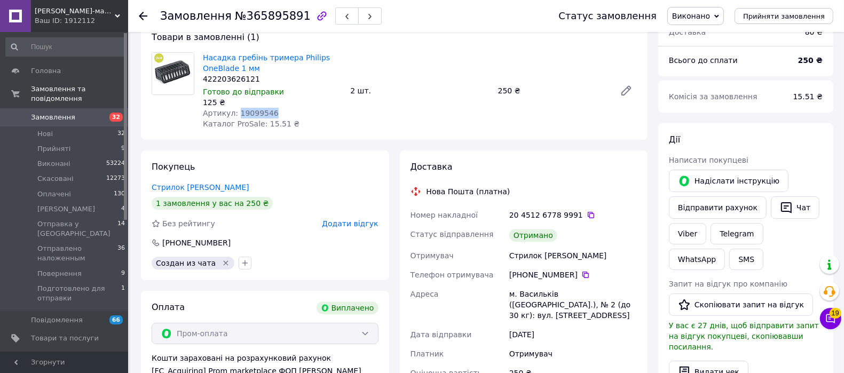
drag, startPoint x: 268, startPoint y: 115, endPoint x: 236, endPoint y: 110, distance: 32.4
click at [236, 110] on div "Артикул: 19099546" at bounding box center [272, 113] width 139 height 11
copy span "19099546"
drag, startPoint x: 46, startPoint y: 22, endPoint x: 26, endPoint y: 91, distance: 71.7
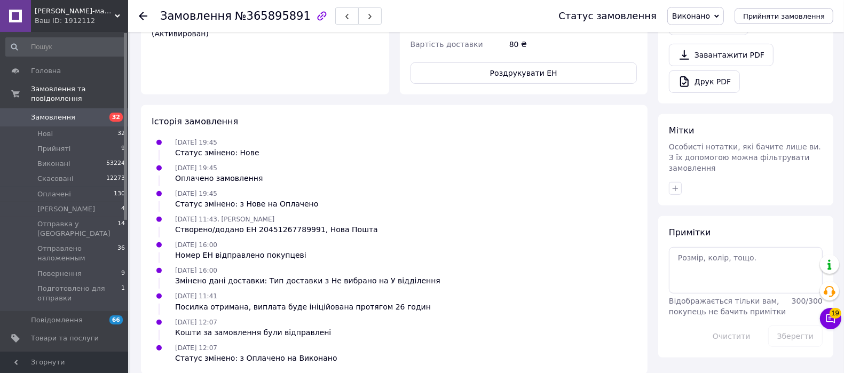
scroll to position [81, 0]
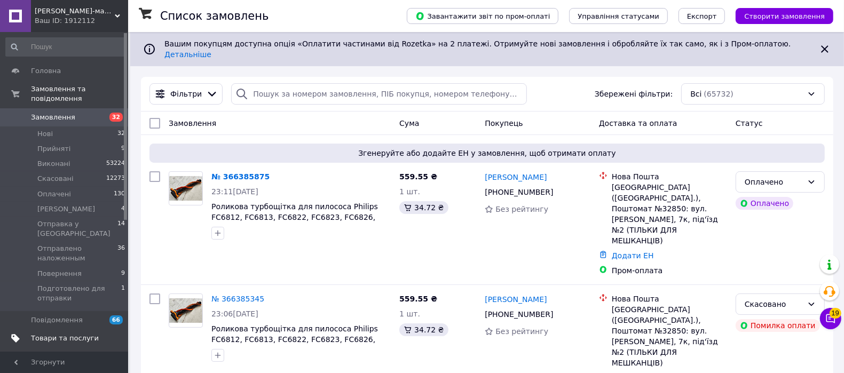
click at [59, 334] on span "Товари та послуги" at bounding box center [65, 339] width 68 height 10
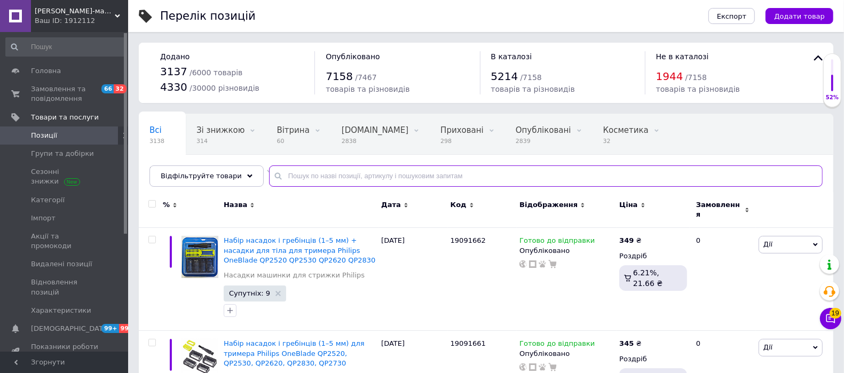
click at [312, 177] on input "text" at bounding box center [546, 176] width 554 height 21
paste input "19099546"
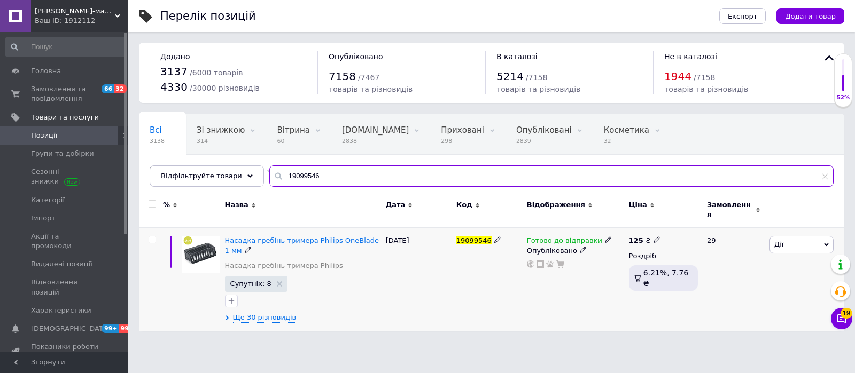
type input "19099546"
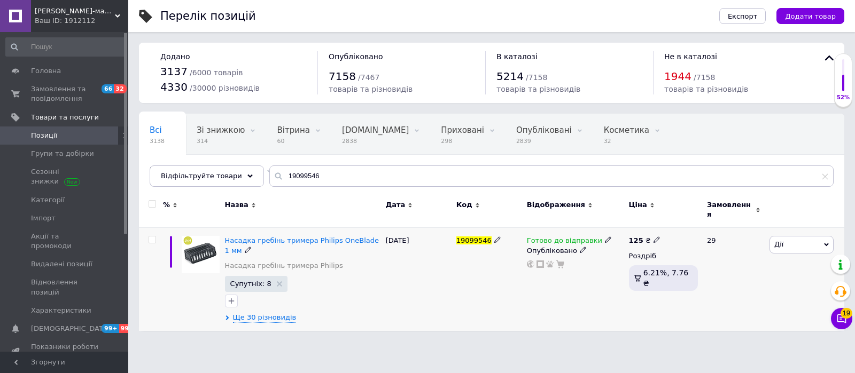
click at [586, 237] on span "Готово до відправки" at bounding box center [564, 242] width 75 height 11
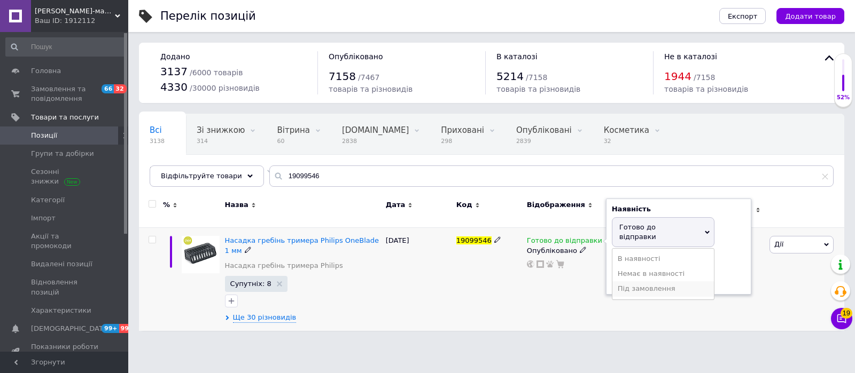
click at [632, 281] on li "Під замовлення" at bounding box center [662, 288] width 101 height 15
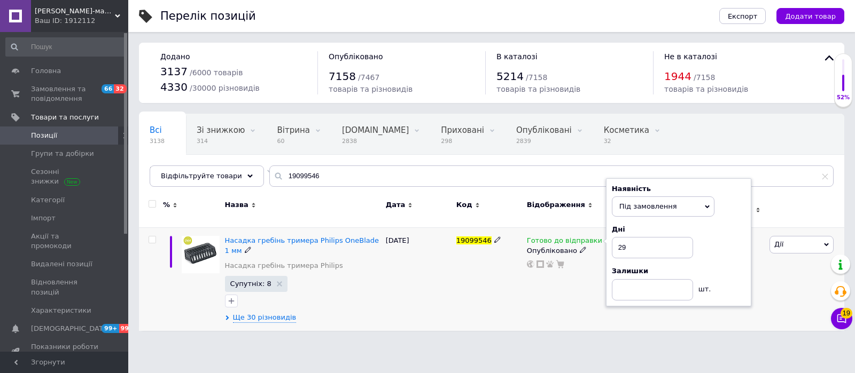
click at [540, 302] on div "Готово до відправки Наявність Під замовлення В наявності Немає в наявності Гото…" at bounding box center [575, 279] width 102 height 103
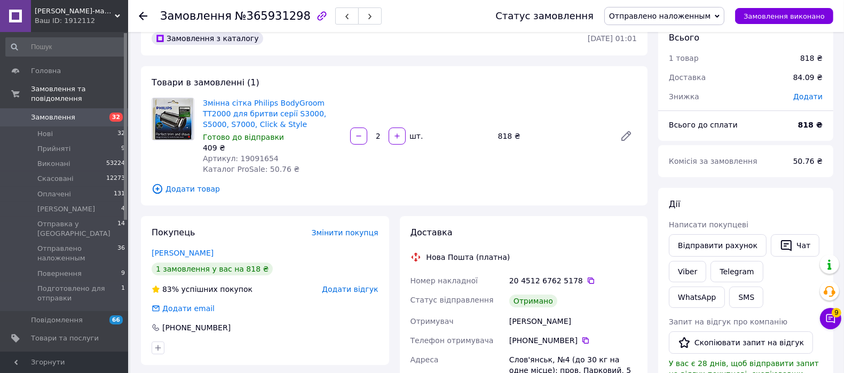
scroll to position [17, 0]
